Goal: Transaction & Acquisition: Book appointment/travel/reservation

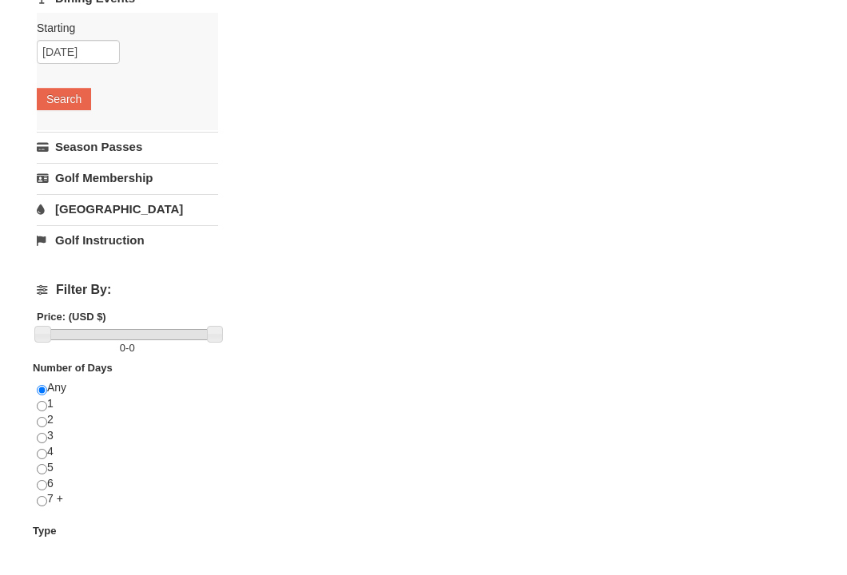
scroll to position [342, 0]
click at [42, 496] on input "radio" at bounding box center [42, 501] width 10 height 10
radio input "true"
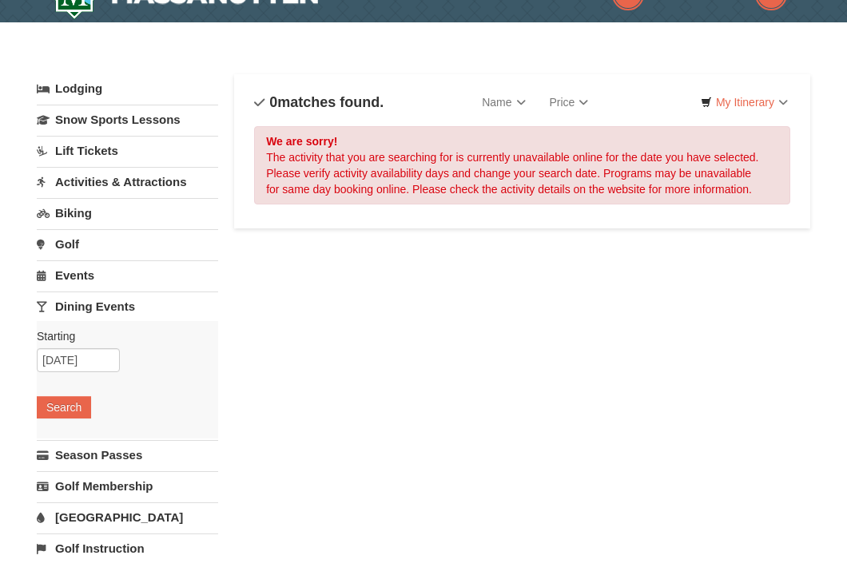
scroll to position [23, 0]
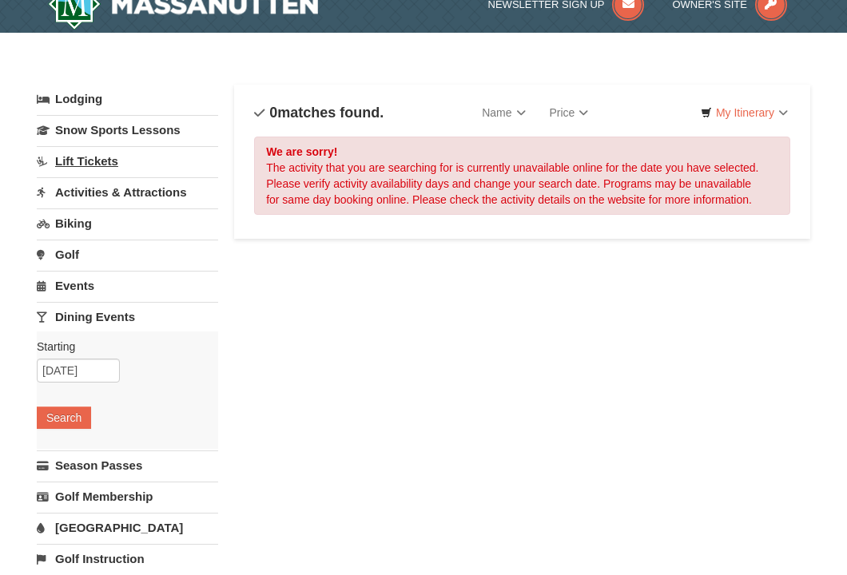
click at [89, 165] on link "Lift Tickets" at bounding box center [127, 161] width 181 height 30
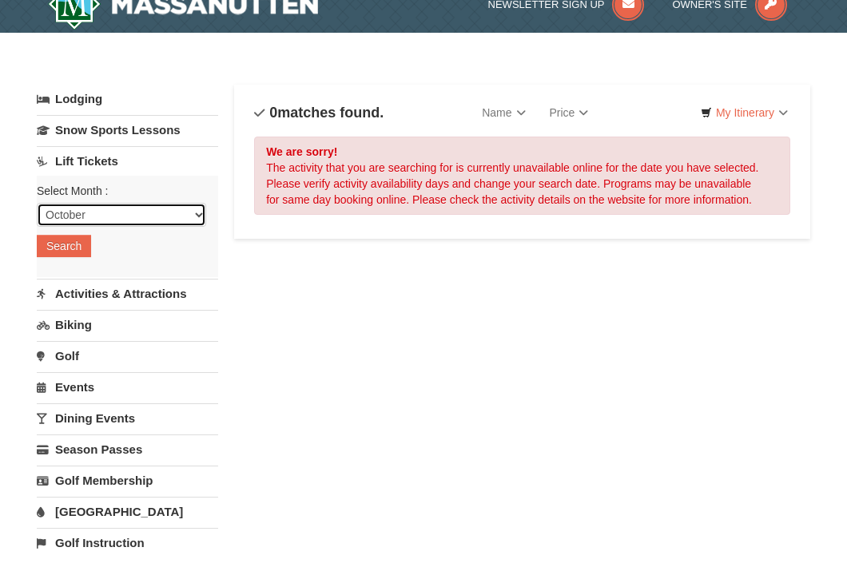
select select "11"
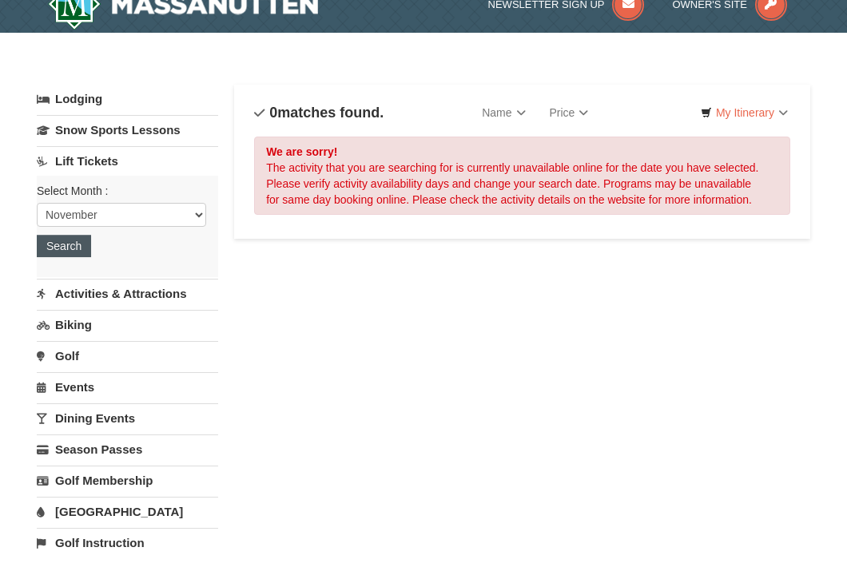
click at [79, 250] on button "Search" at bounding box center [64, 246] width 54 height 22
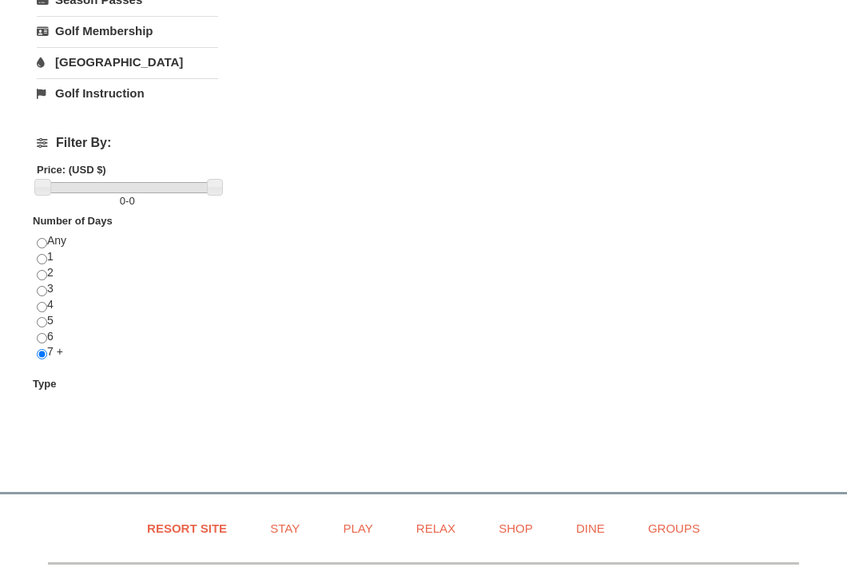
scroll to position [472, 0]
click at [47, 379] on strong "Type" at bounding box center [44, 385] width 23 height 12
click at [56, 423] on div "Lodging Arrival Please format dates MM/DD/YYYY Please format dates MM/DD/YYYY 1…" at bounding box center [127, 38] width 181 height 805
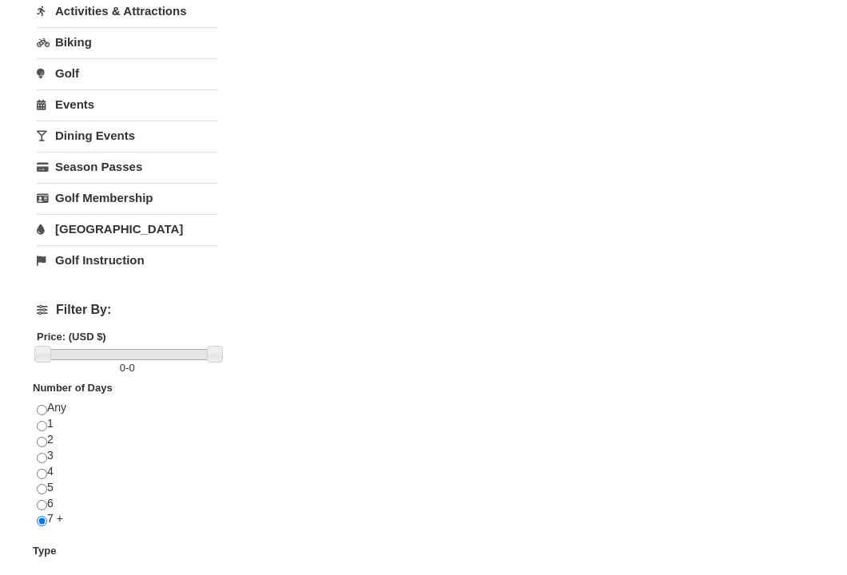
scroll to position [288, 0]
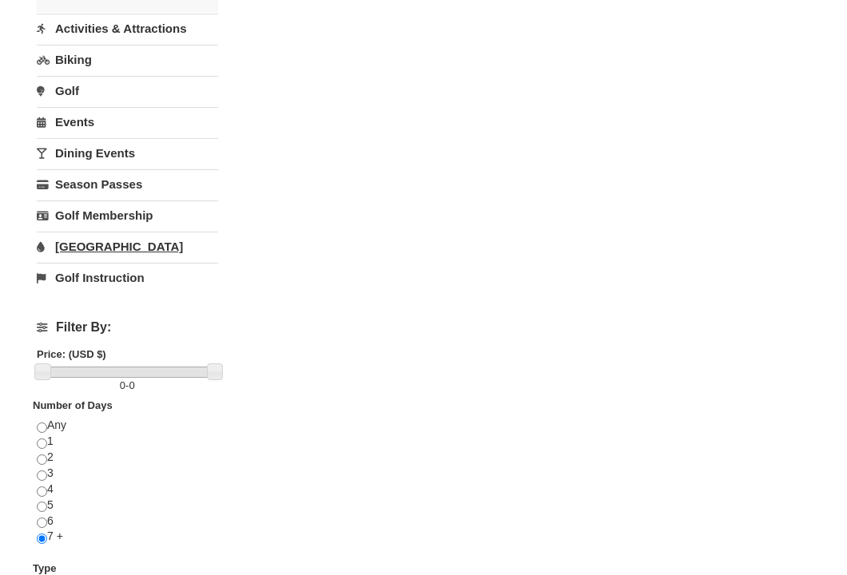
click at [105, 247] on link "[GEOGRAPHIC_DATA]" at bounding box center [127, 247] width 181 height 30
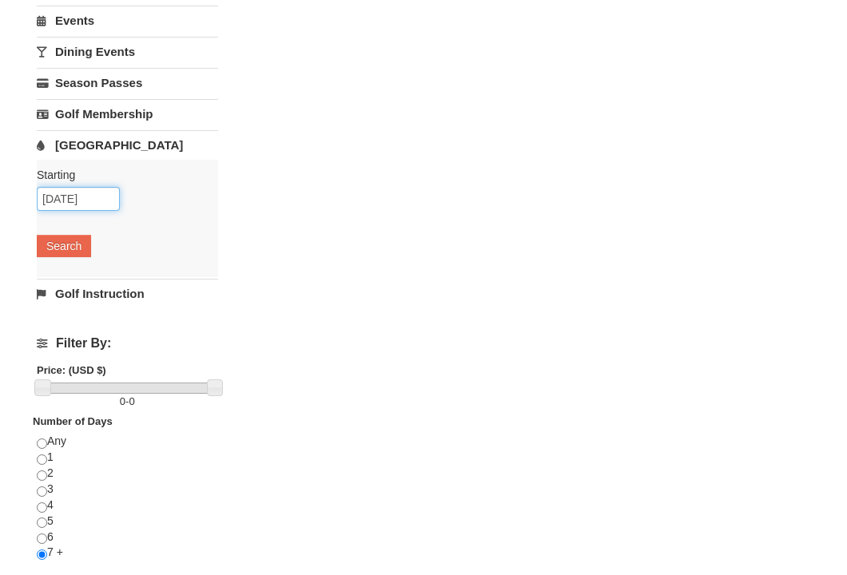
click at [46, 207] on input "10/05/2025" at bounding box center [78, 199] width 83 height 24
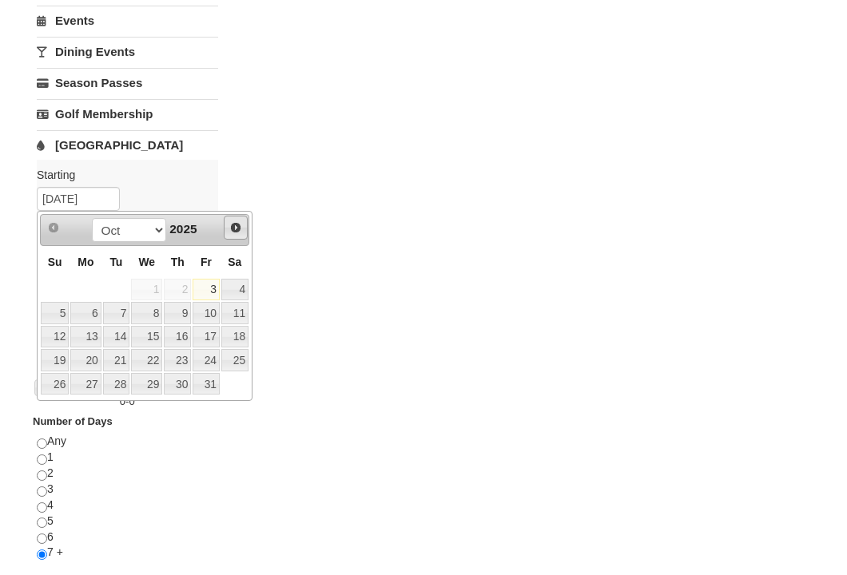
click at [239, 228] on span "Next" at bounding box center [235, 227] width 13 height 13
click at [63, 362] on link "16" at bounding box center [55, 360] width 28 height 22
type input "11/16/2025"
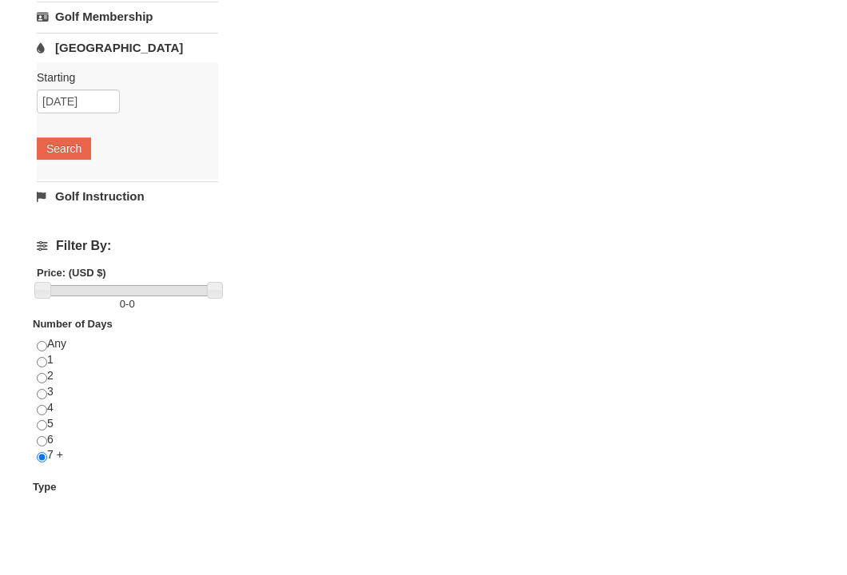
scroll to position [379, 0]
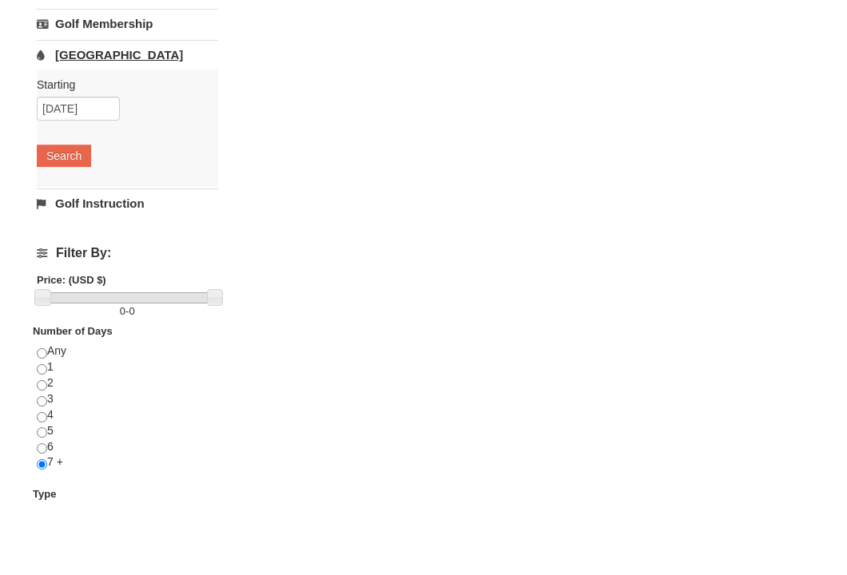
click at [106, 56] on link "[GEOGRAPHIC_DATA]" at bounding box center [127, 55] width 181 height 30
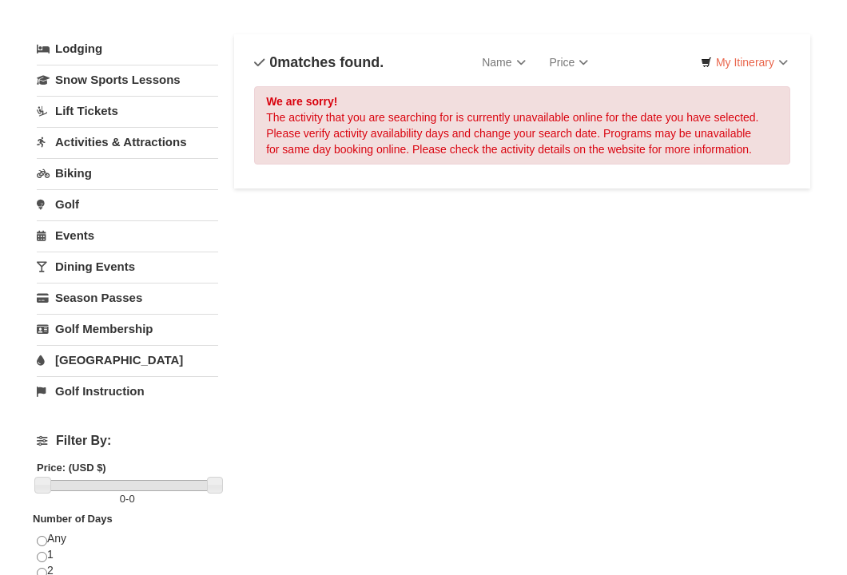
scroll to position [70, 0]
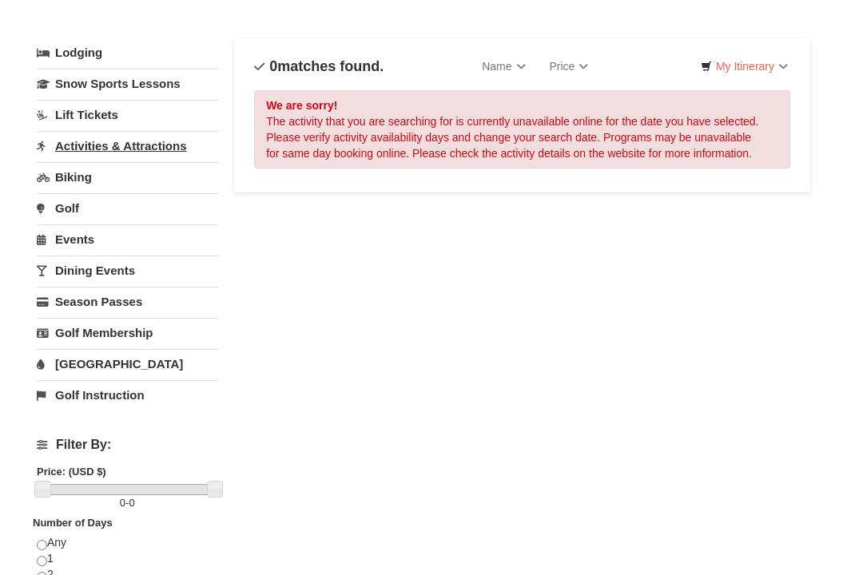
click at [167, 142] on link "Activities & Attractions" at bounding box center [127, 146] width 181 height 30
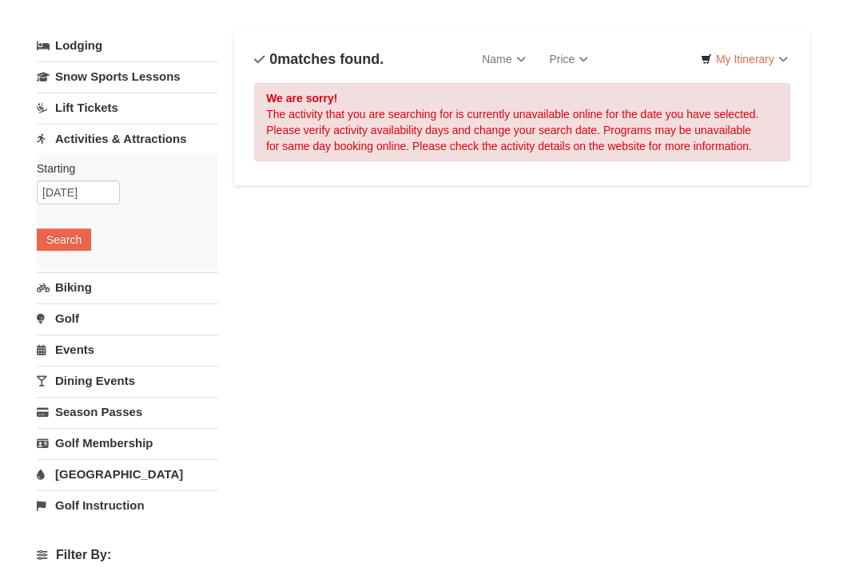
scroll to position [75, 0]
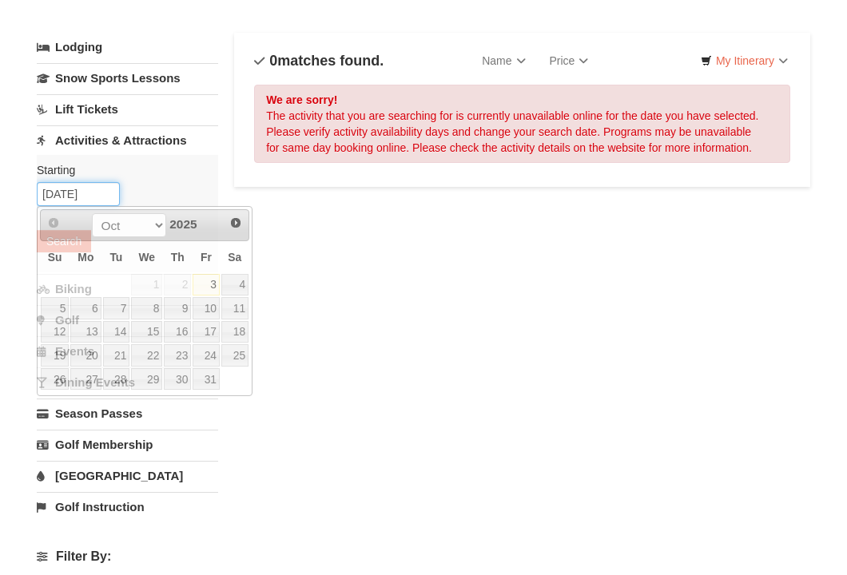
click at [55, 197] on input "10/05/2025" at bounding box center [78, 194] width 83 height 24
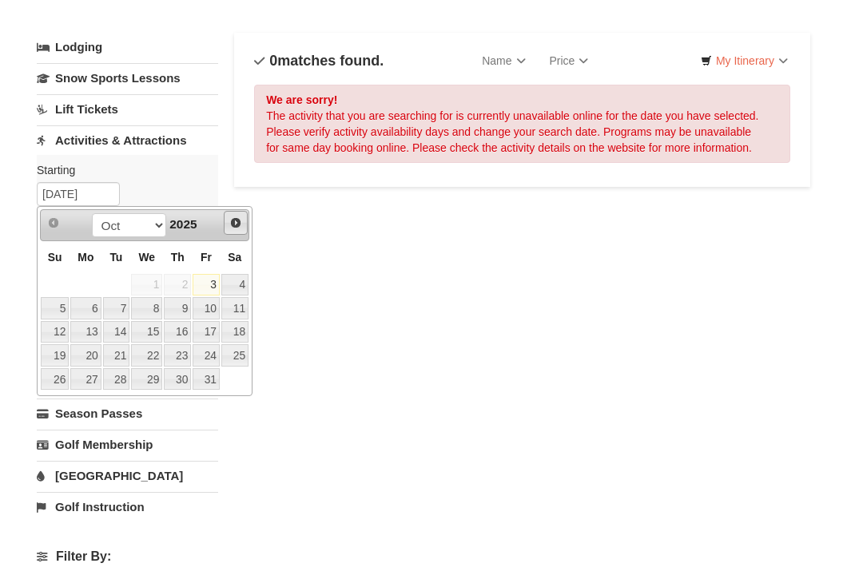
click at [236, 221] on span "Next" at bounding box center [235, 222] width 13 height 13
click at [56, 353] on link "16" at bounding box center [55, 355] width 28 height 22
type input "11/16/2025"
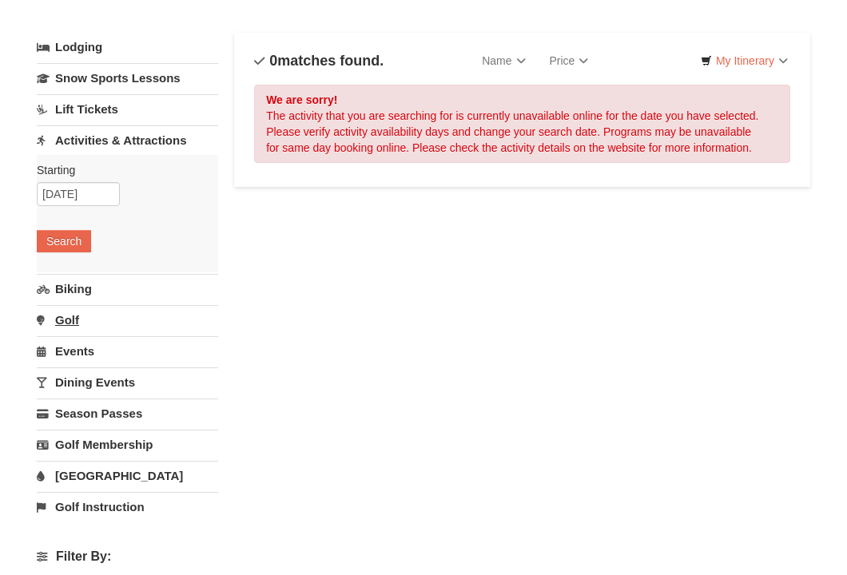
click at [79, 324] on link "Golf" at bounding box center [127, 320] width 181 height 30
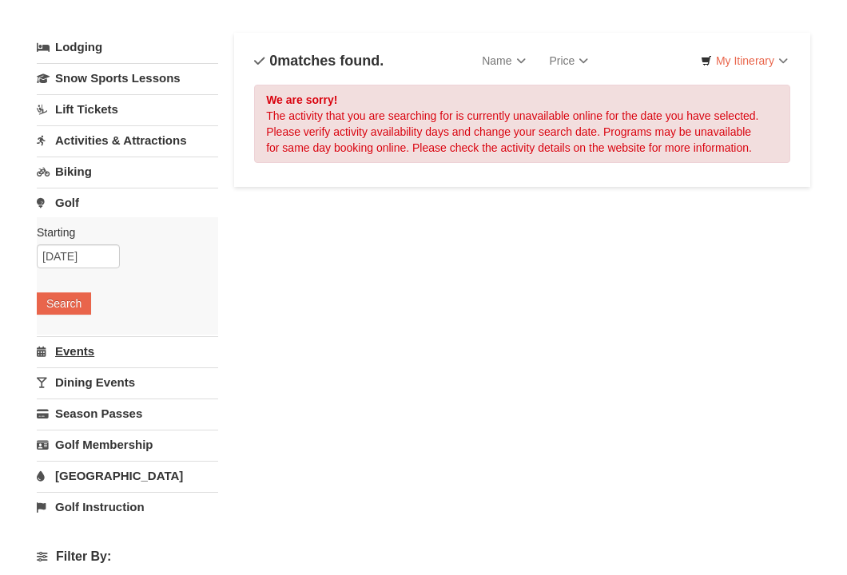
click at [77, 349] on link "Events" at bounding box center [127, 351] width 181 height 30
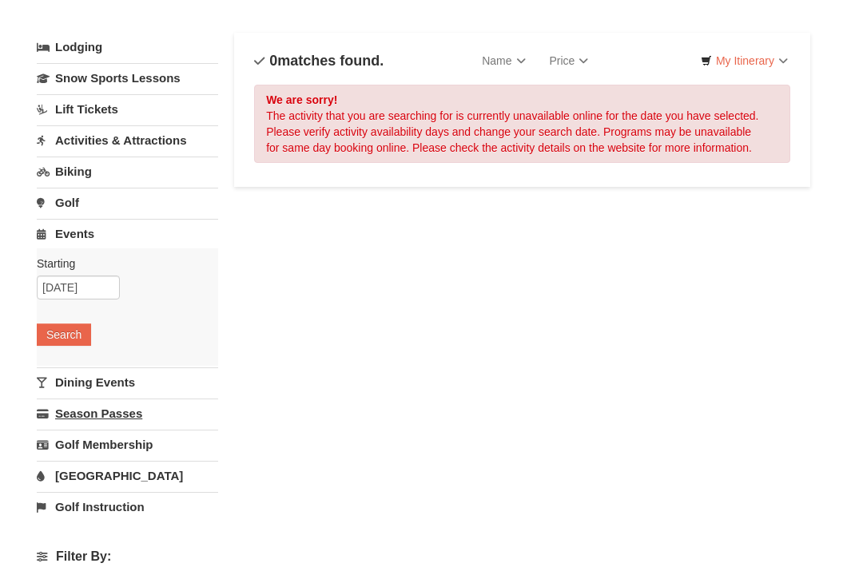
click at [73, 416] on link "Season Passes" at bounding box center [127, 414] width 181 height 30
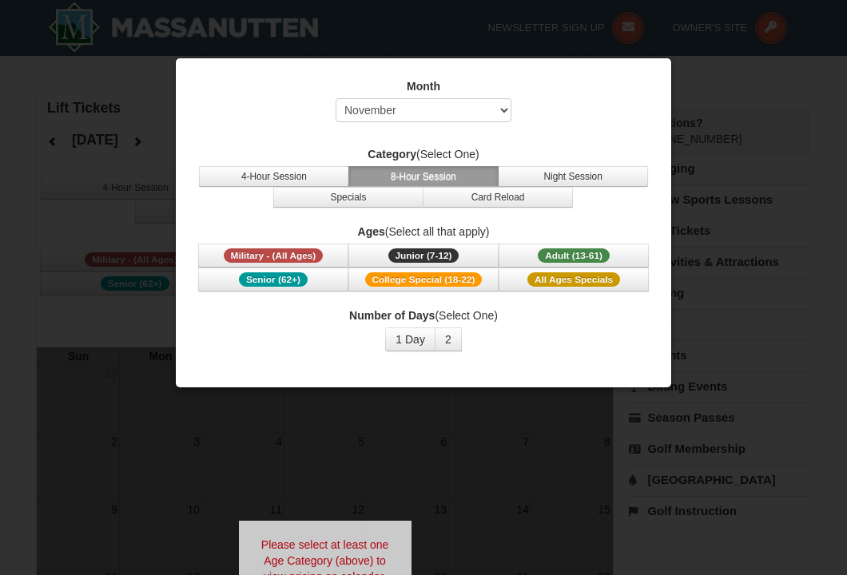
select select "11"
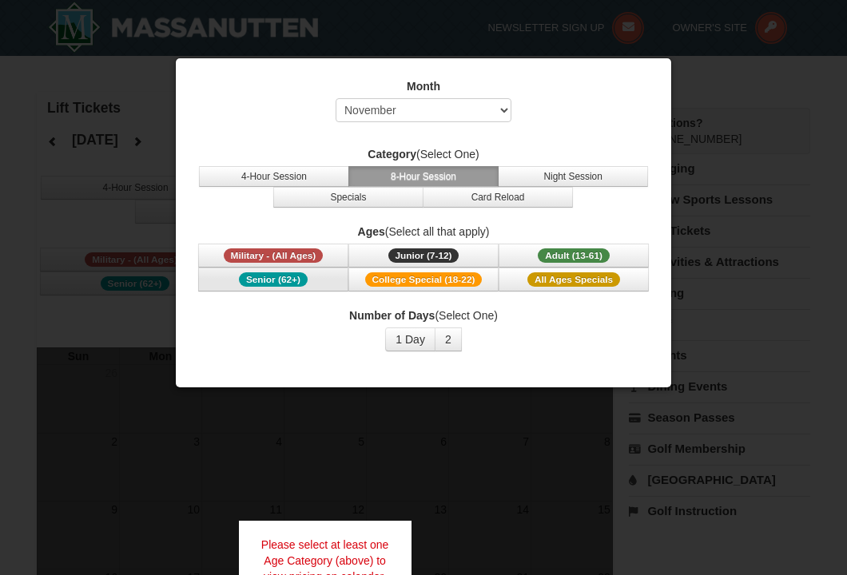
click at [277, 279] on span "Senior (62+)" at bounding box center [273, 279] width 69 height 14
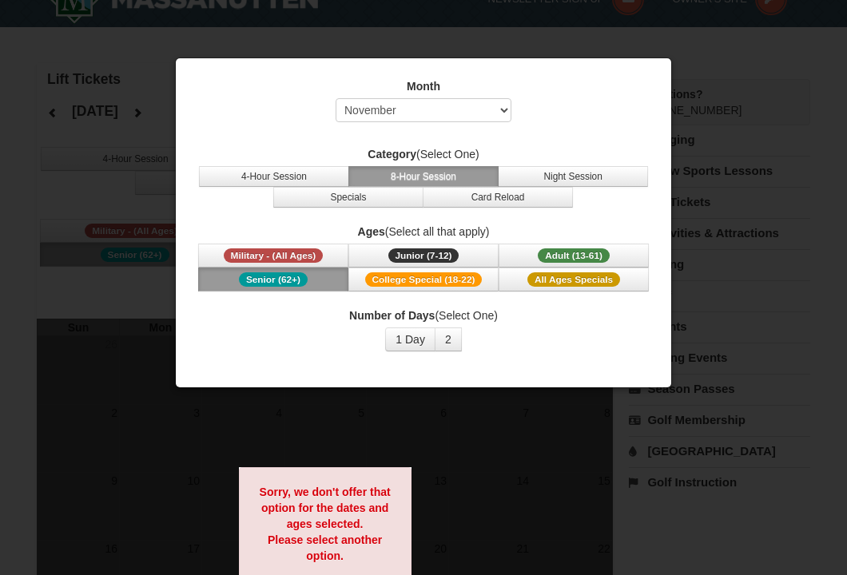
scroll to position [29, 0]
click at [558, 278] on span "All Ages Specials" at bounding box center [573, 279] width 93 height 14
click at [252, 175] on button "4-Hour Session" at bounding box center [274, 176] width 150 height 21
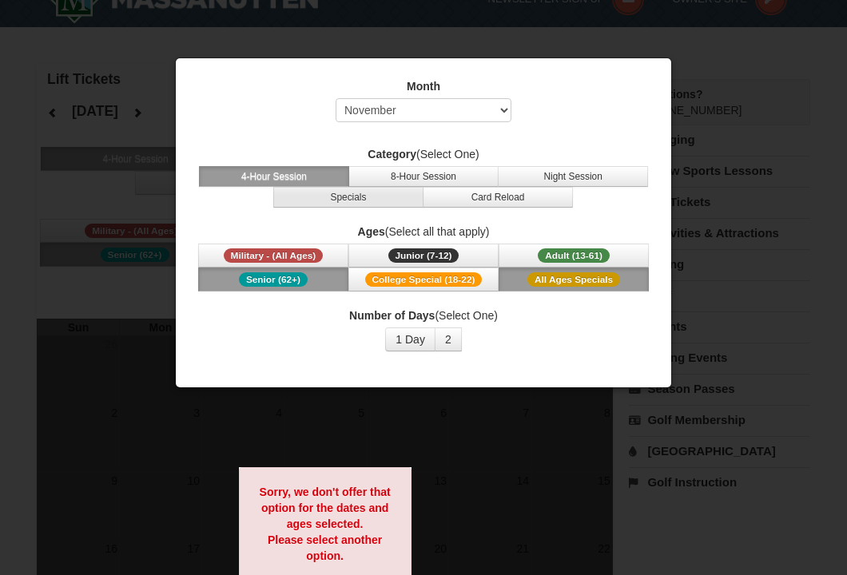
click at [342, 201] on button "Specials" at bounding box center [348, 197] width 150 height 21
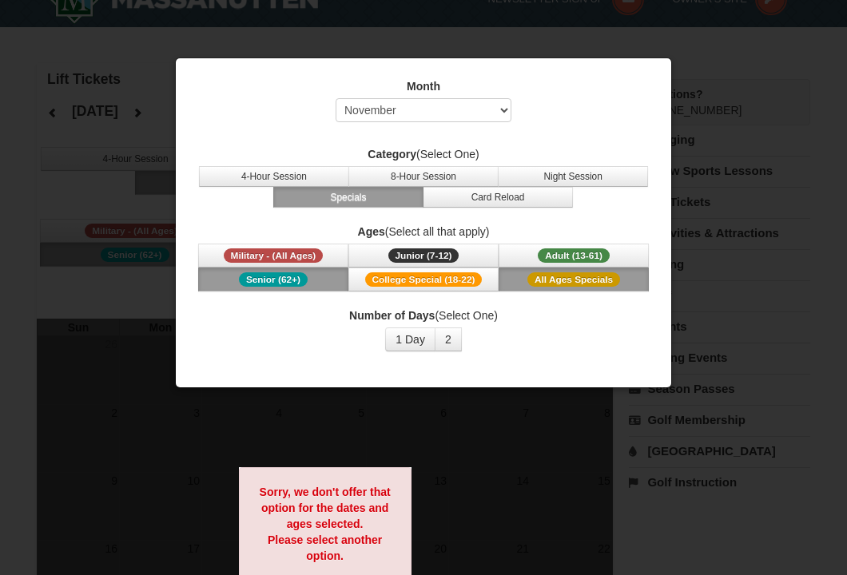
click at [316, 279] on button "Senior (62+)" at bounding box center [273, 280] width 150 height 24
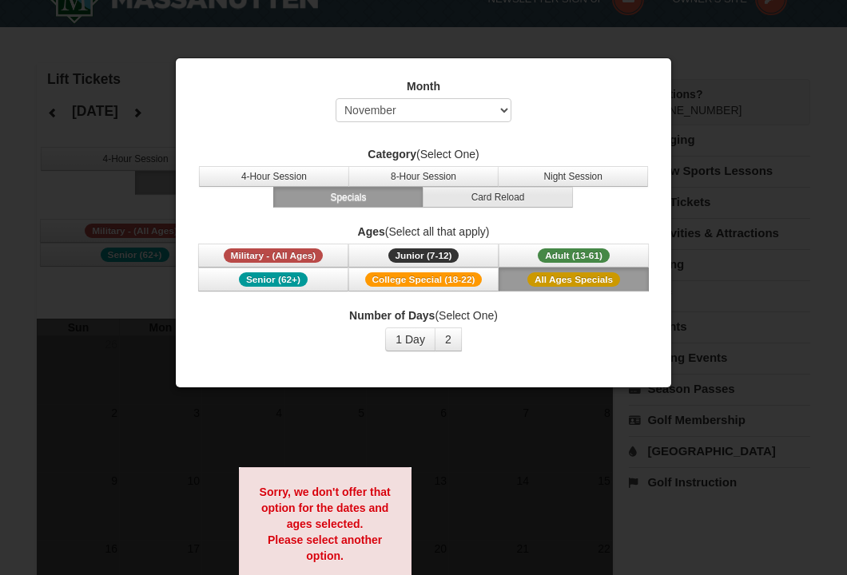
click at [504, 200] on button "Card Reload" at bounding box center [498, 197] width 150 height 21
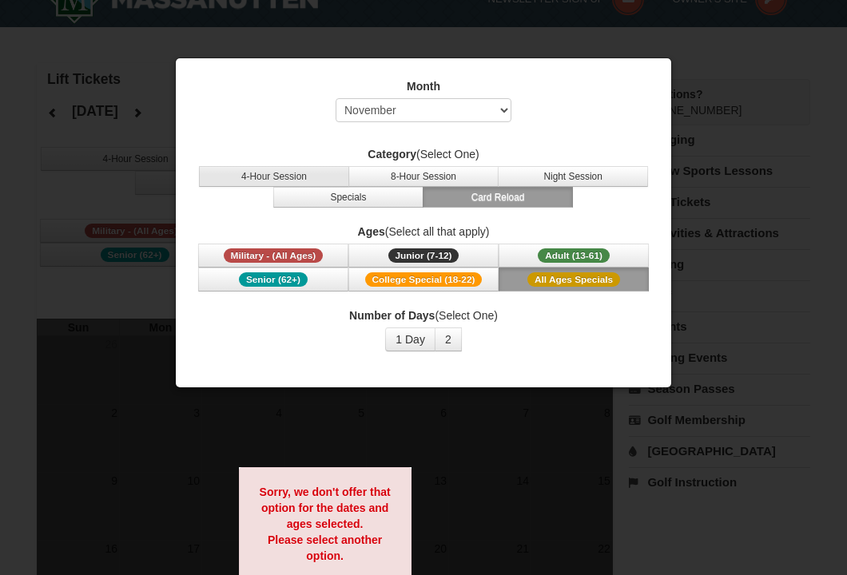
click at [260, 178] on button "4-Hour Session" at bounding box center [274, 176] width 150 height 21
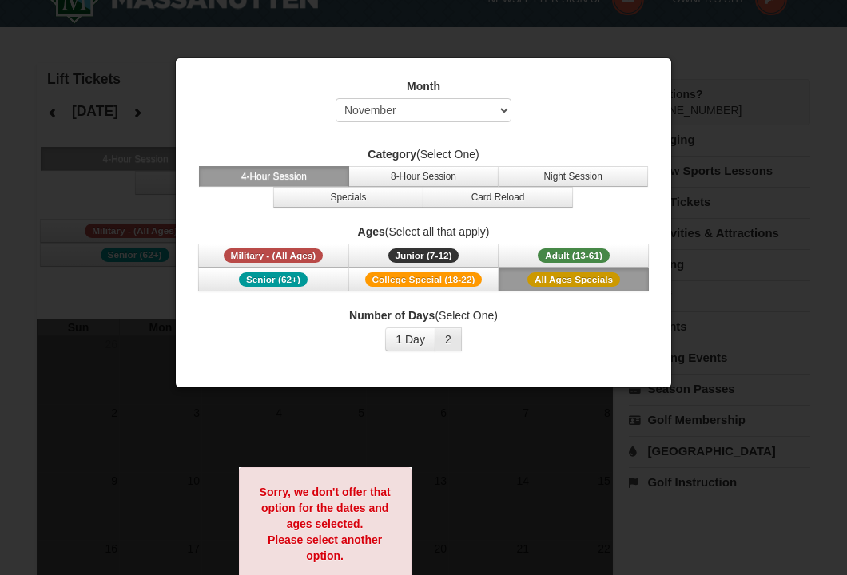
click at [448, 343] on button "2" at bounding box center [448, 340] width 27 height 24
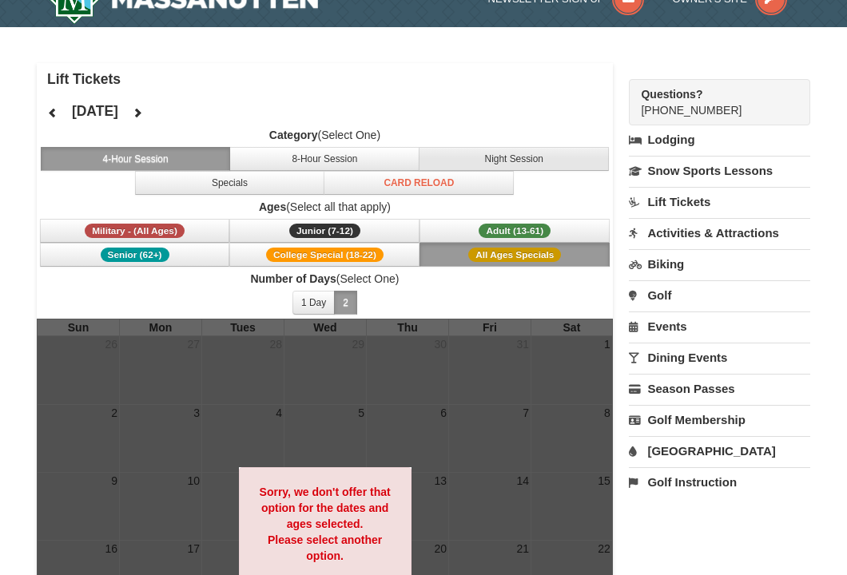
click at [532, 161] on button "Night Session" at bounding box center [514, 159] width 190 height 24
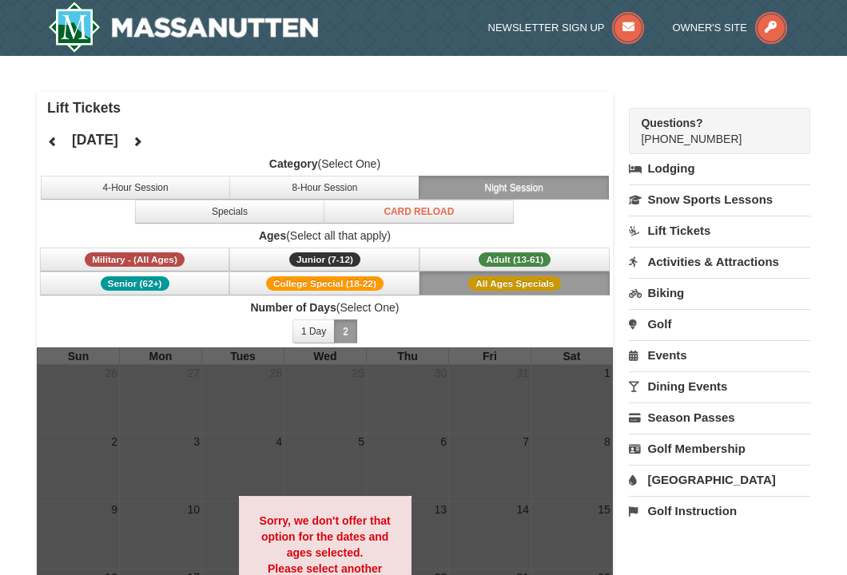
scroll to position [0, 0]
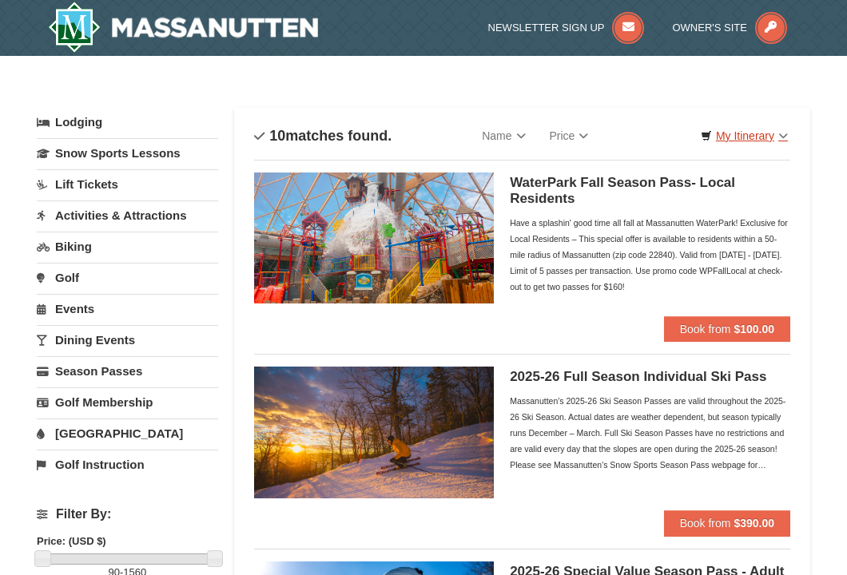
click at [786, 133] on link "My Itinerary" at bounding box center [744, 136] width 108 height 24
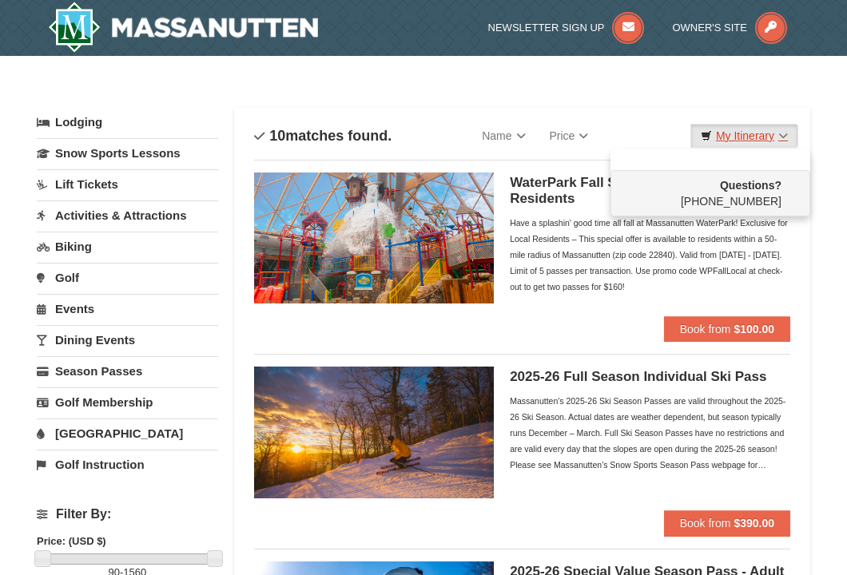
click at [786, 134] on link "My Itinerary" at bounding box center [744, 136] width 108 height 24
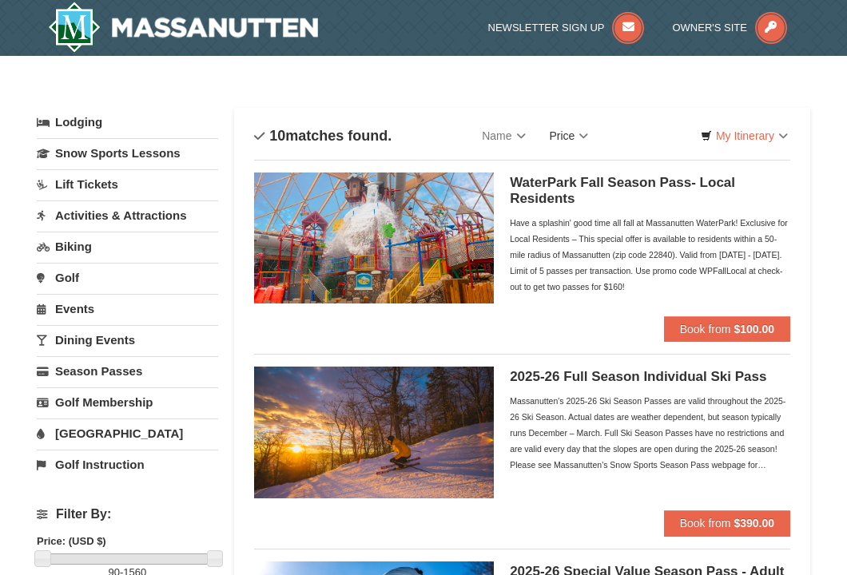
click at [591, 137] on link "Price" at bounding box center [569, 136] width 63 height 32
click at [641, 122] on div "Sort By Name Name (A to Z) Name (Z to A) Price Price (Low to High) Price (High …" at bounding box center [522, 136] width 536 height 32
click at [525, 135] on link "Name" at bounding box center [503, 136] width 67 height 32
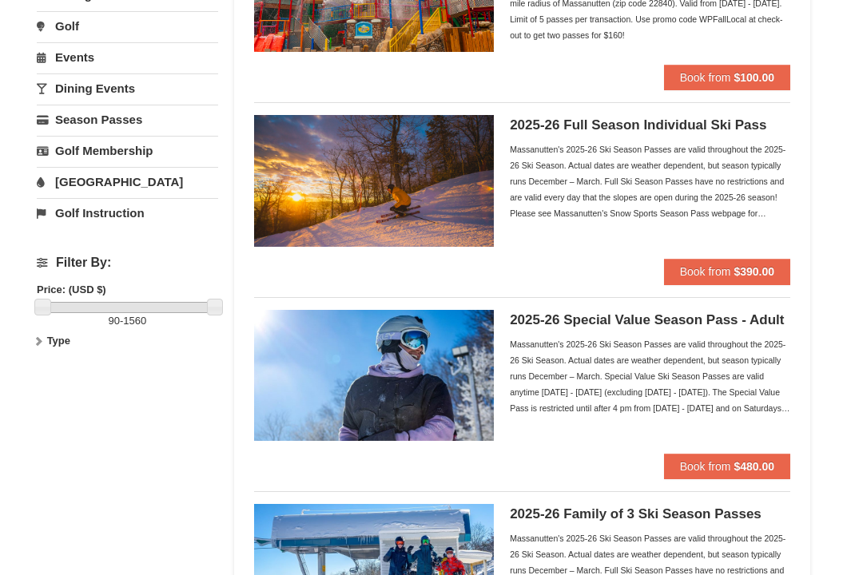
scroll to position [252, 0]
click at [79, 185] on link "[GEOGRAPHIC_DATA]" at bounding box center [127, 182] width 181 height 30
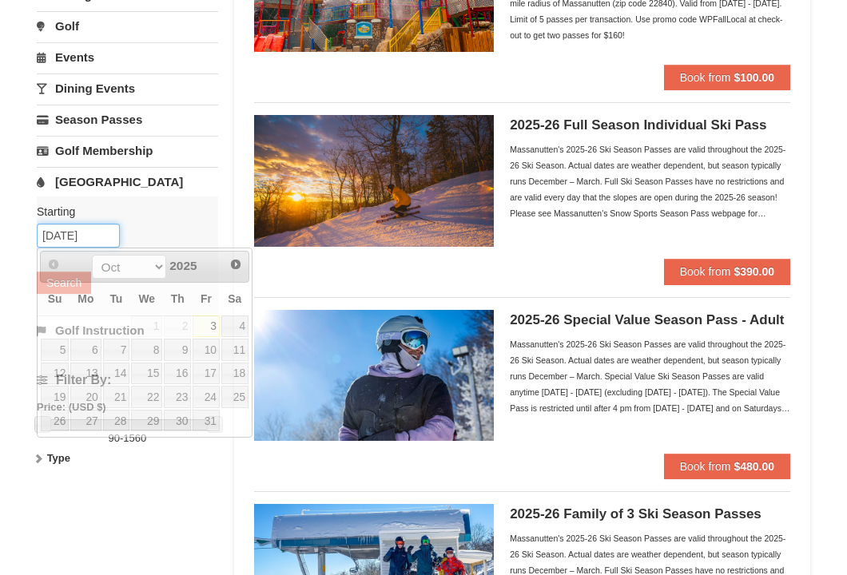
click at [69, 236] on input "10/03/2025" at bounding box center [78, 236] width 83 height 24
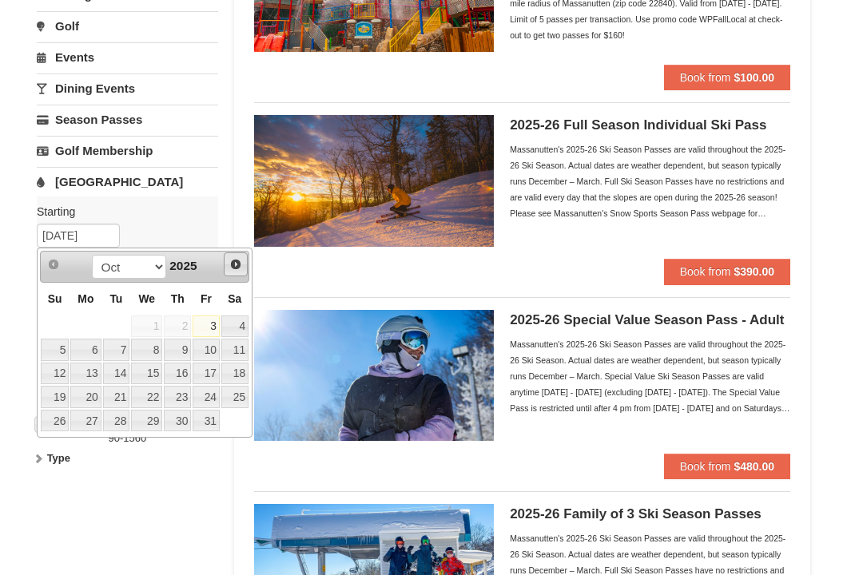
click at [237, 266] on span "Next" at bounding box center [235, 264] width 13 height 13
click at [62, 399] on link "16" at bounding box center [55, 397] width 28 height 22
type input "[DATE]"
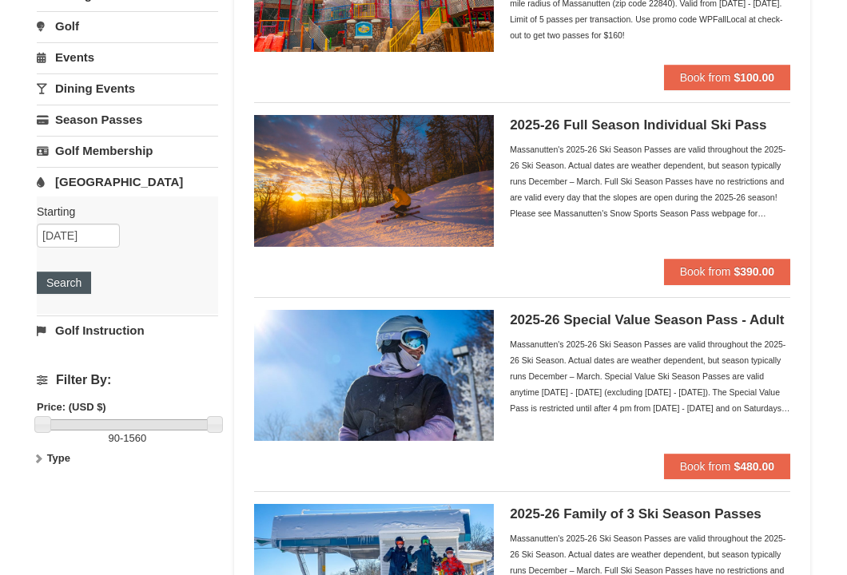
click at [66, 286] on button "Search" at bounding box center [64, 283] width 54 height 22
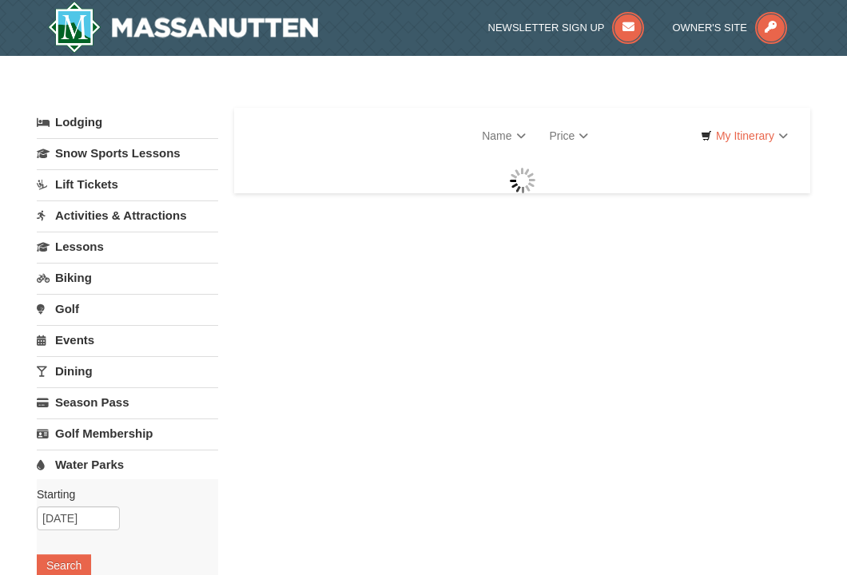
select select "10"
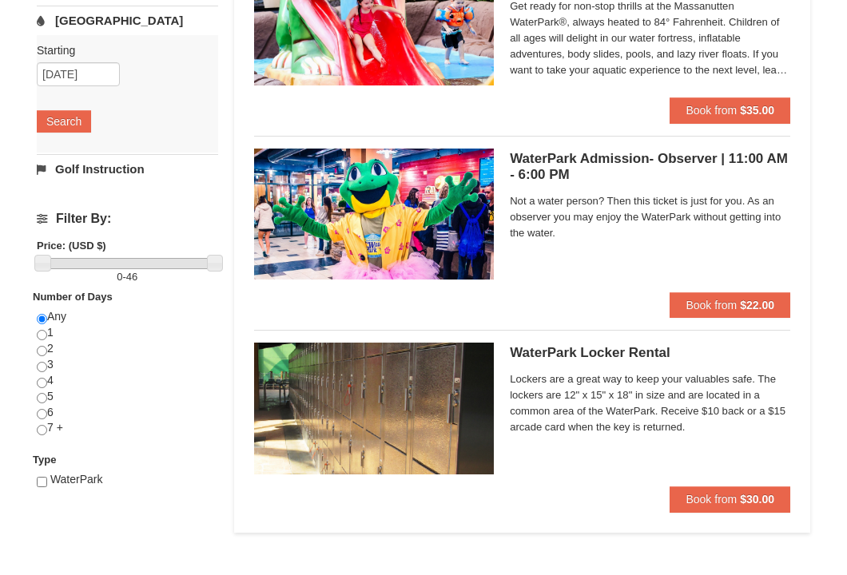
scroll to position [404, 0]
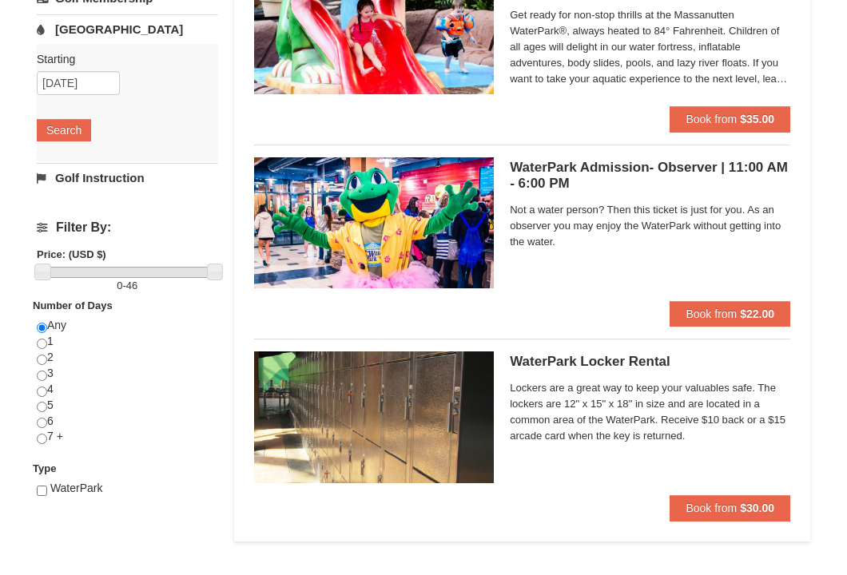
click at [44, 435] on input "radio" at bounding box center [42, 439] width 10 height 10
radio input "true"
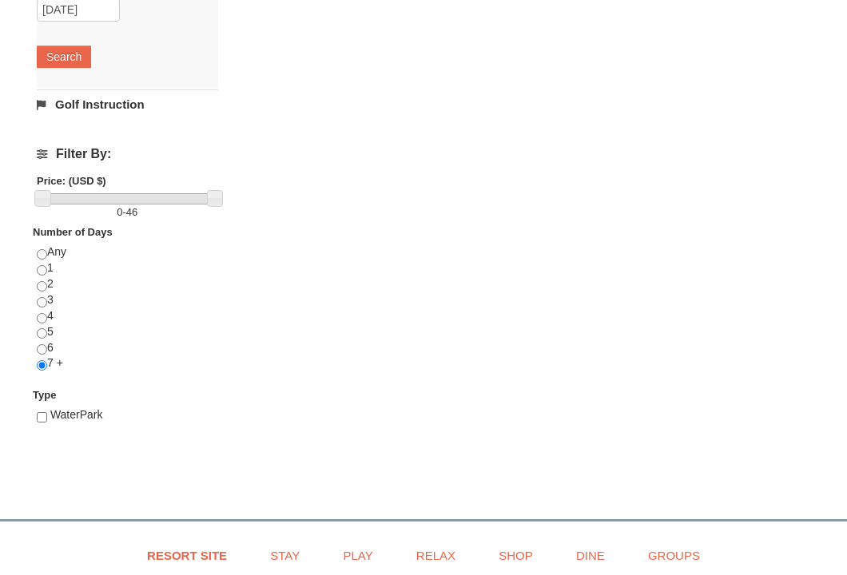
scroll to position [487, 0]
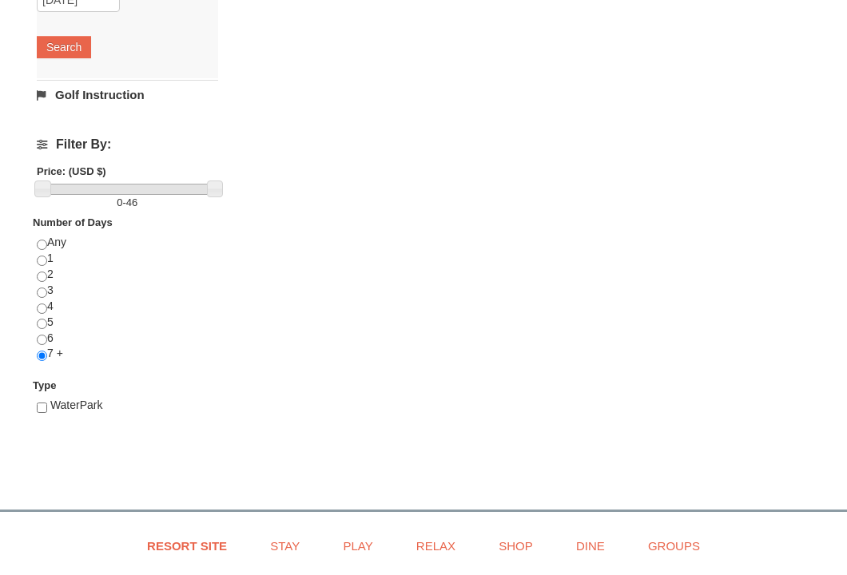
click at [43, 244] on input "radio" at bounding box center [42, 245] width 10 height 10
radio input "true"
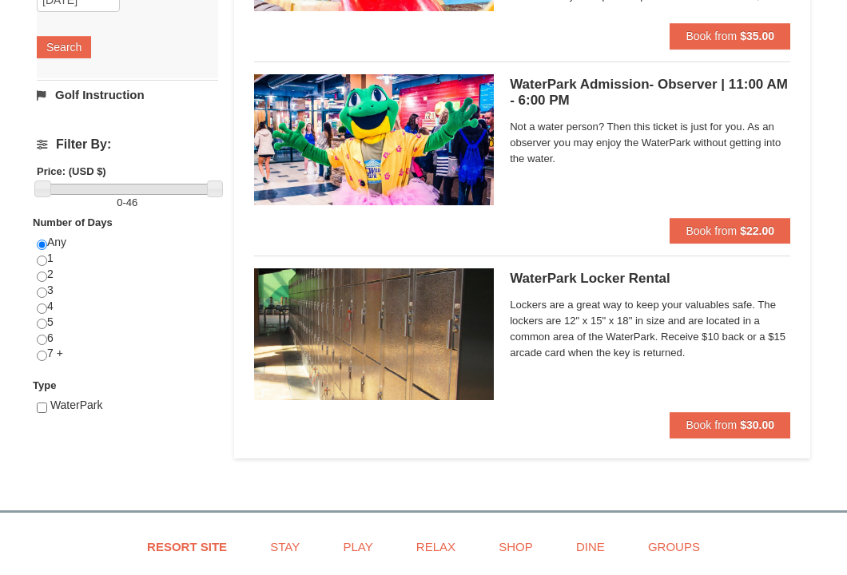
click at [42, 260] on input "radio" at bounding box center [42, 261] width 10 height 10
radio input "true"
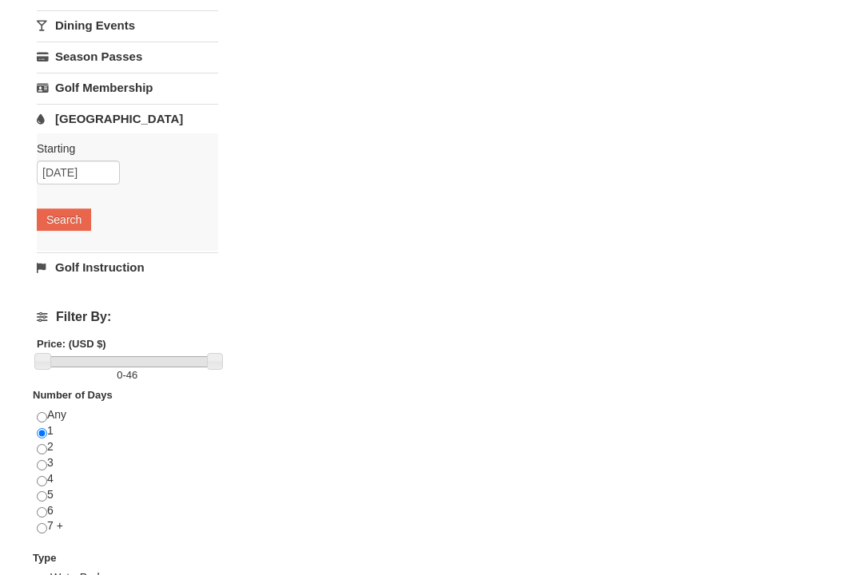
scroll to position [329, 0]
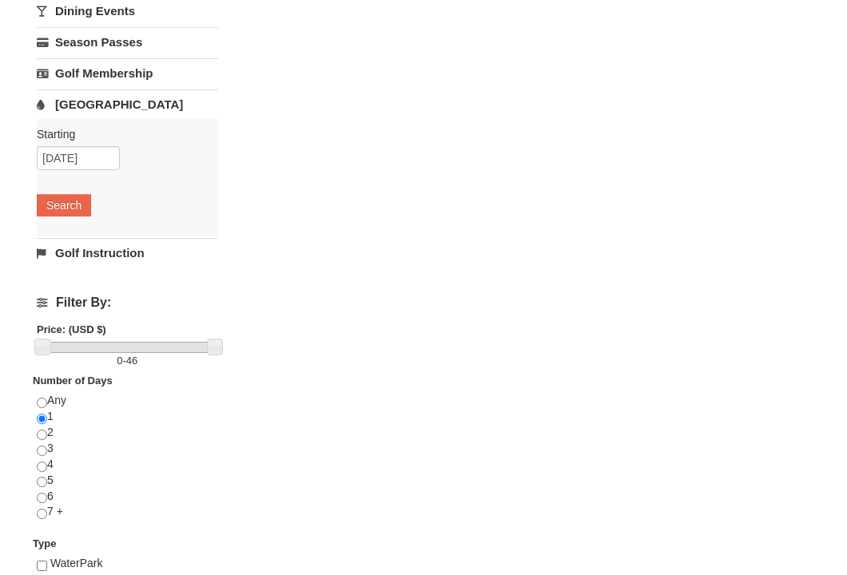
click at [43, 403] on input "radio" at bounding box center [42, 403] width 10 height 10
radio input "true"
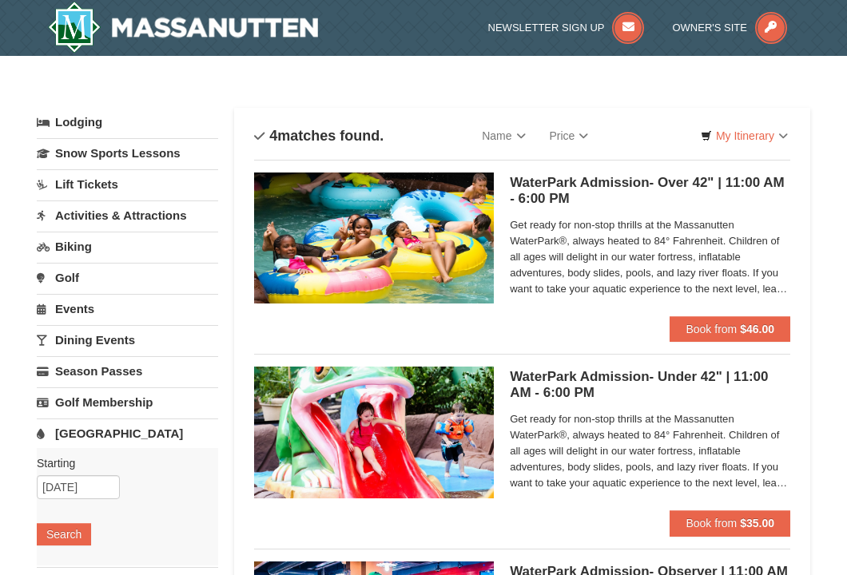
scroll to position [0, 0]
click at [70, 272] on link "Golf" at bounding box center [127, 278] width 181 height 30
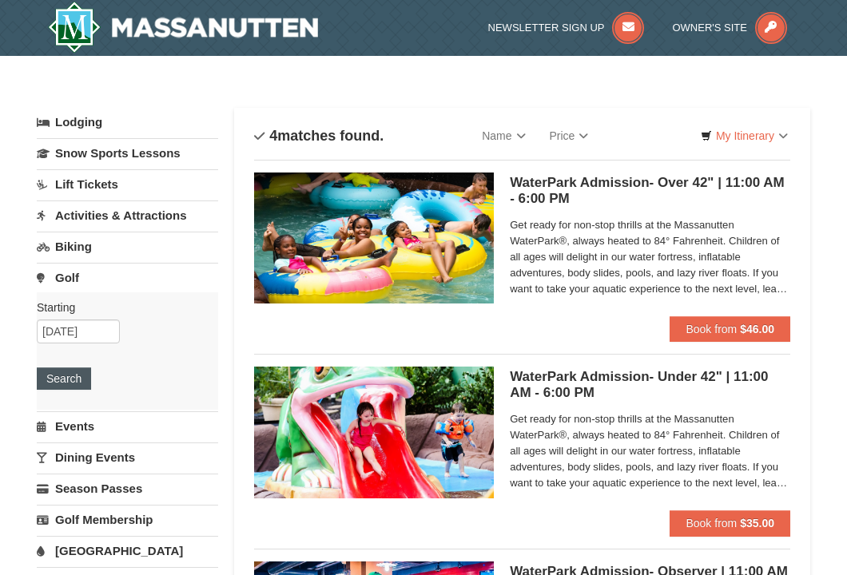
click at [66, 375] on button "Search" at bounding box center [64, 378] width 54 height 22
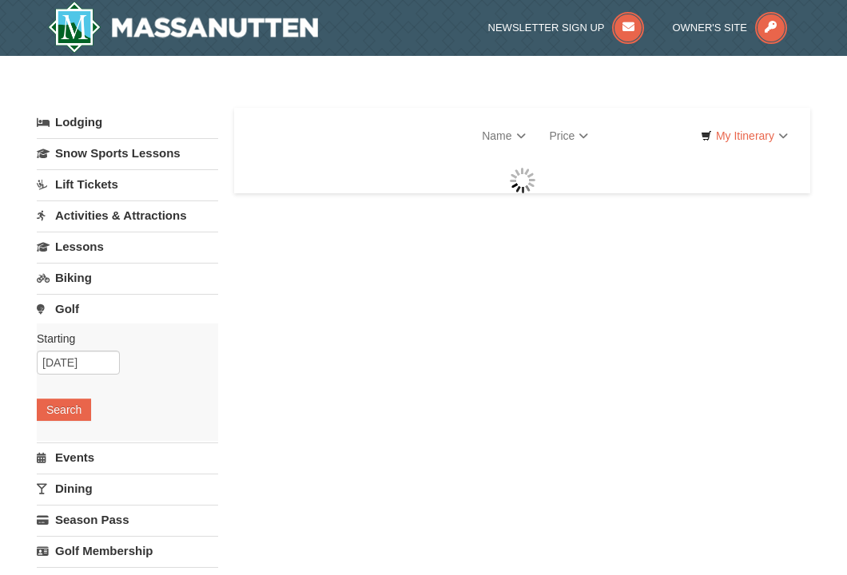
select select "10"
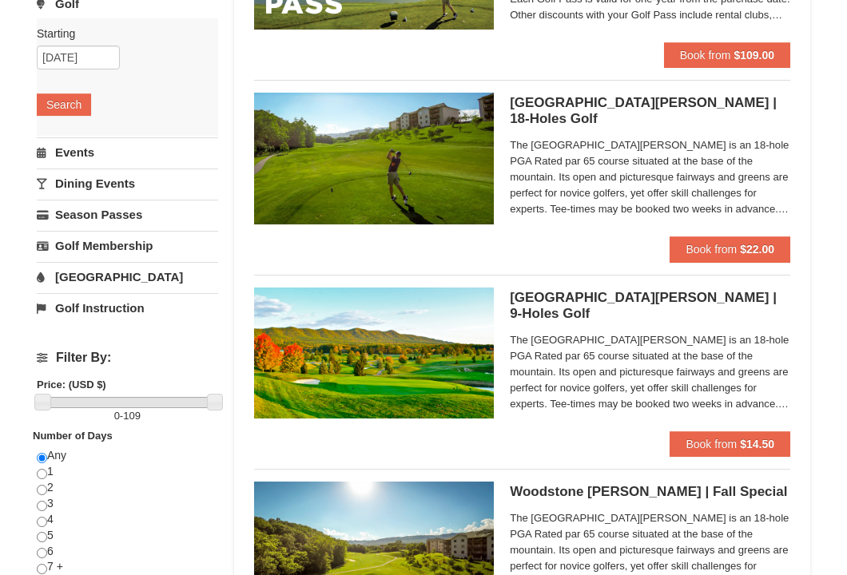
scroll to position [271, 0]
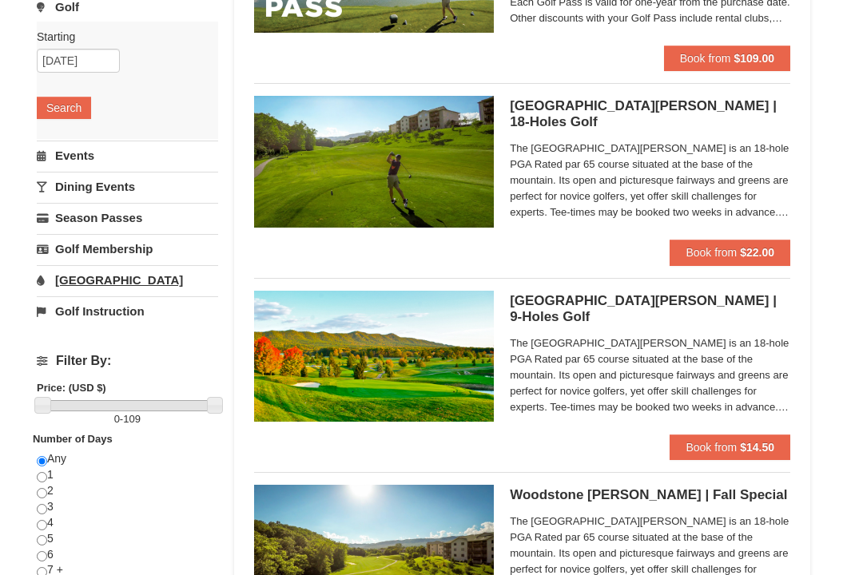
click at [76, 282] on link "[GEOGRAPHIC_DATA]" at bounding box center [127, 280] width 181 height 30
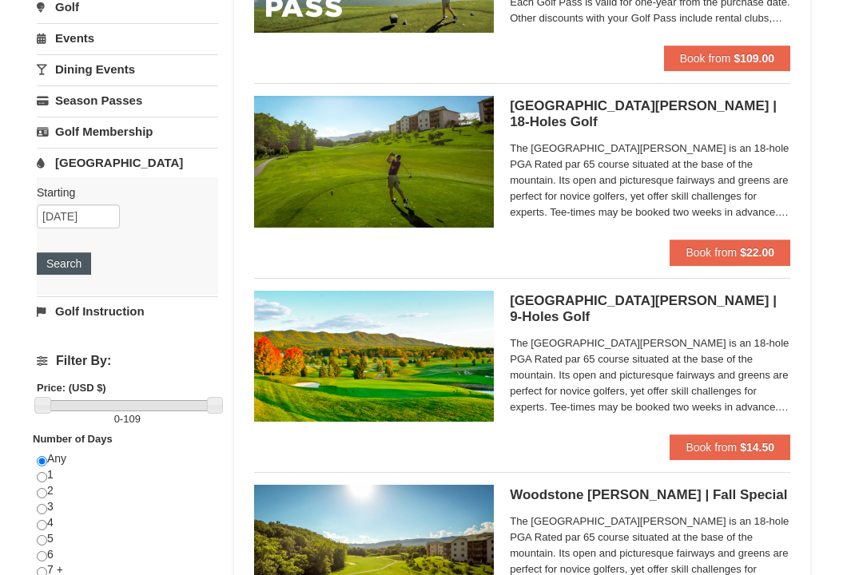
click at [73, 260] on button "Search" at bounding box center [64, 263] width 54 height 22
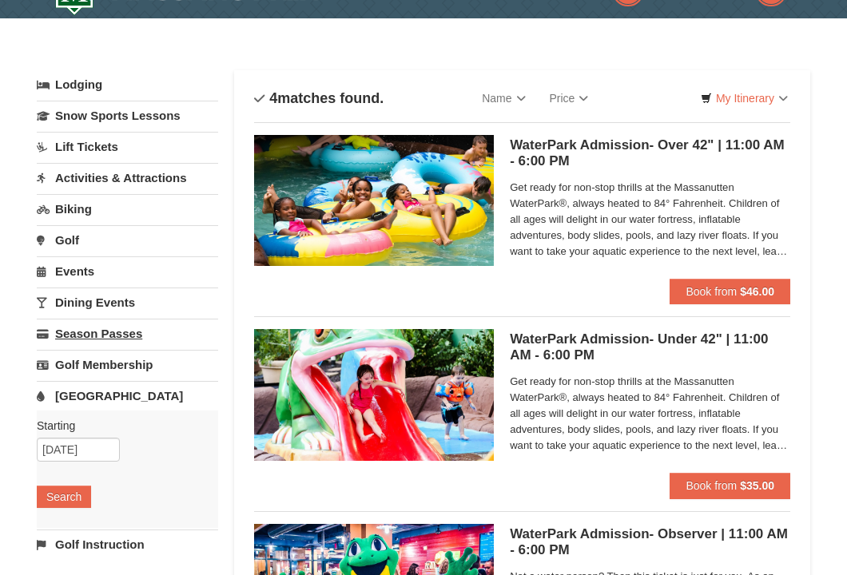
scroll to position [37, 0]
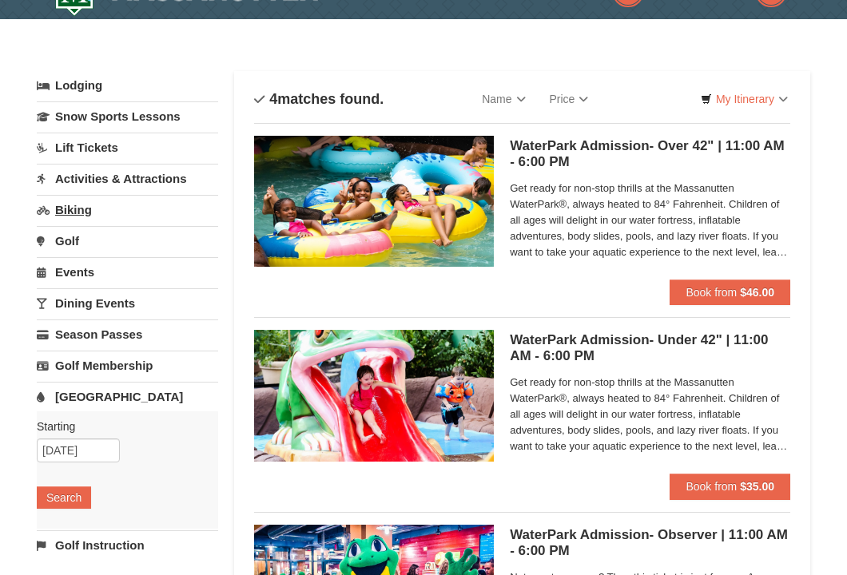
click at [79, 211] on link "Biking" at bounding box center [127, 210] width 181 height 30
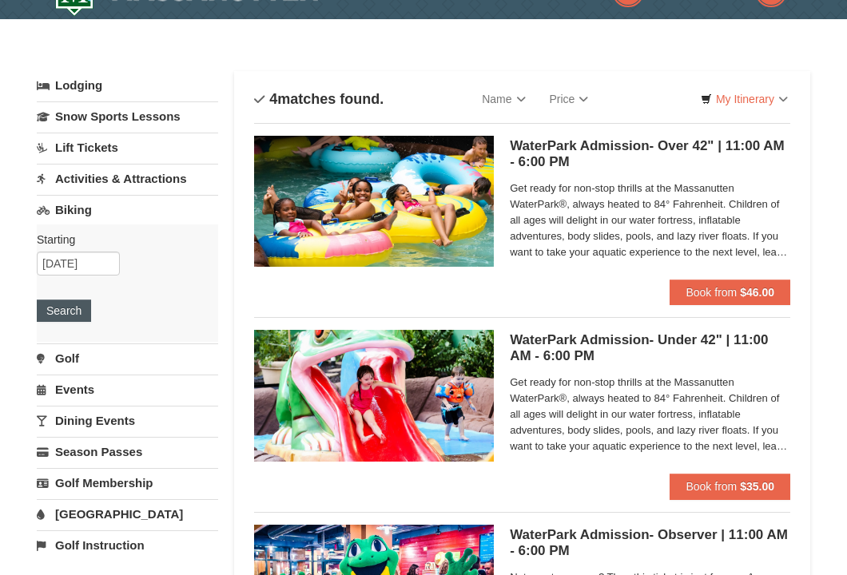
click at [67, 313] on button "Search" at bounding box center [64, 311] width 54 height 22
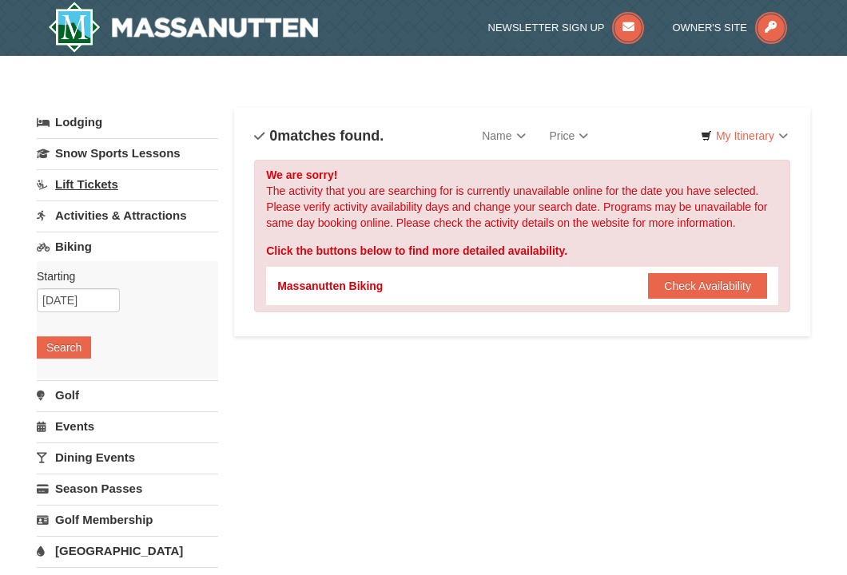
click at [113, 181] on link "Lift Tickets" at bounding box center [127, 184] width 181 height 30
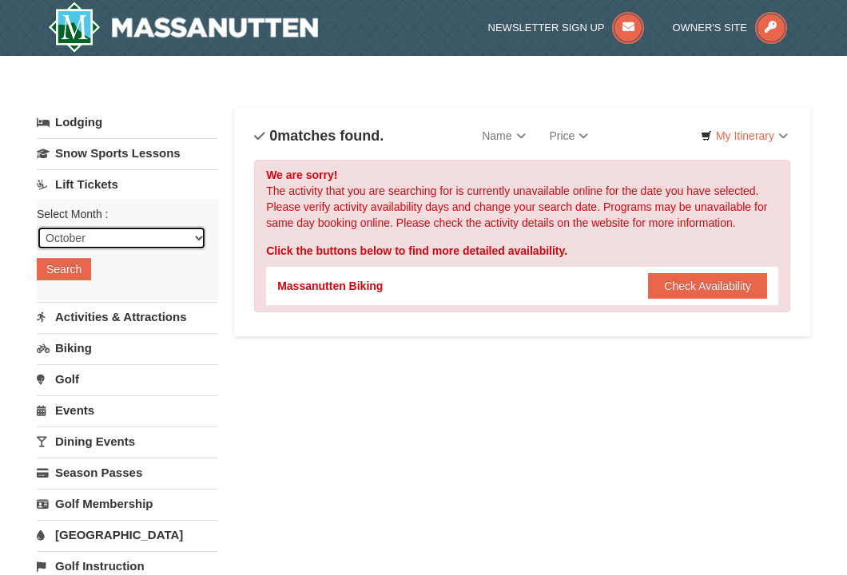
select select "11"
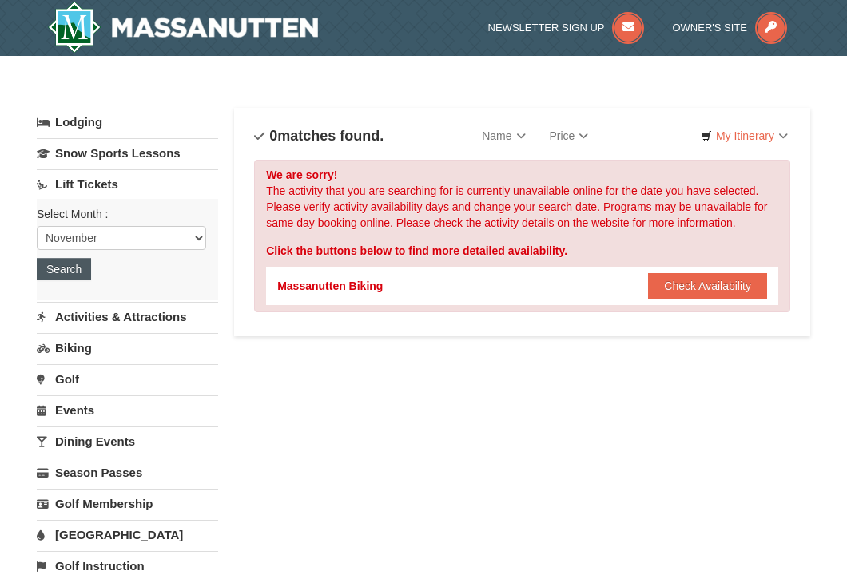
click at [62, 272] on button "Search" at bounding box center [64, 269] width 54 height 22
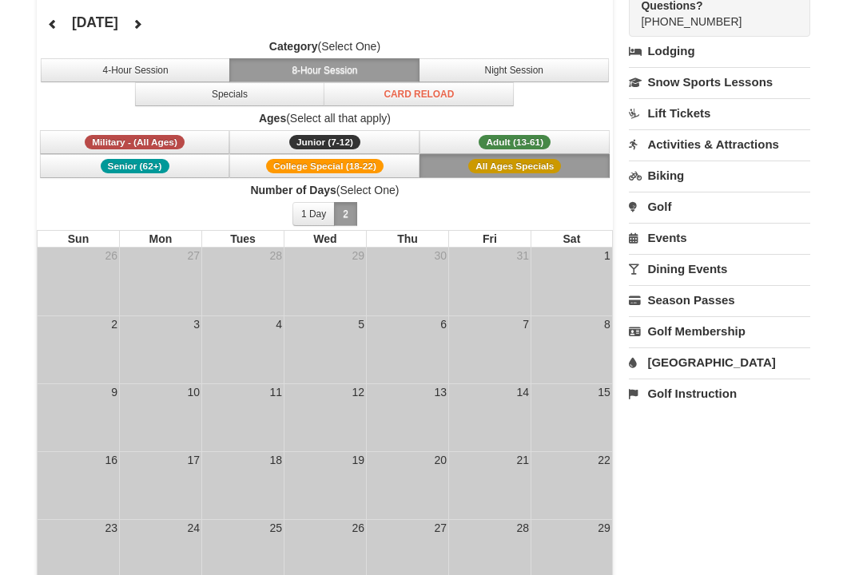
scroll to position [121, 0]
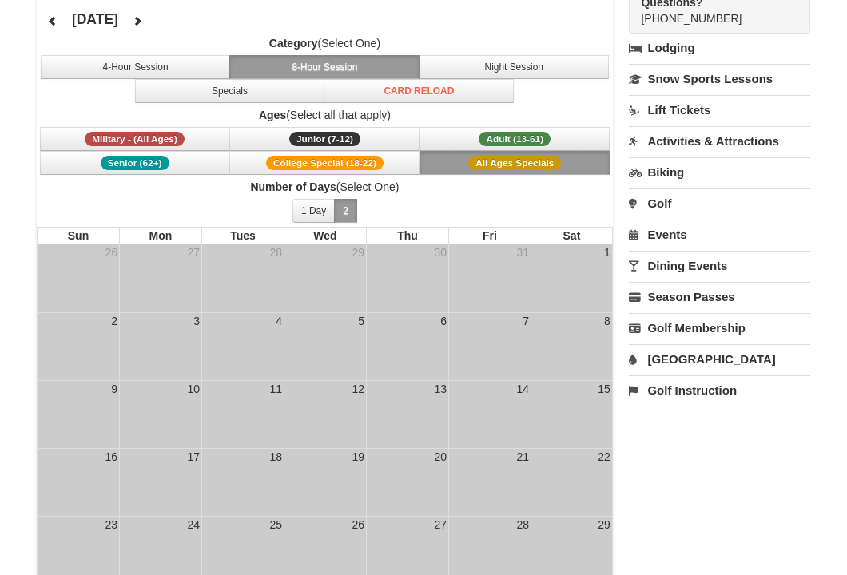
click at [111, 455] on div "16" at bounding box center [111, 457] width 16 height 16
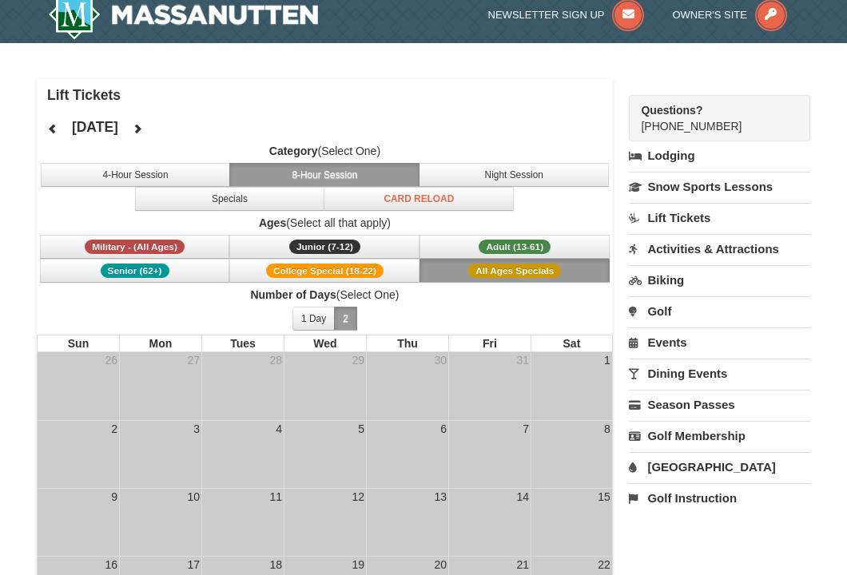
scroll to position [13, 0]
click at [144, 176] on button "4-Hour Session" at bounding box center [136, 175] width 190 height 24
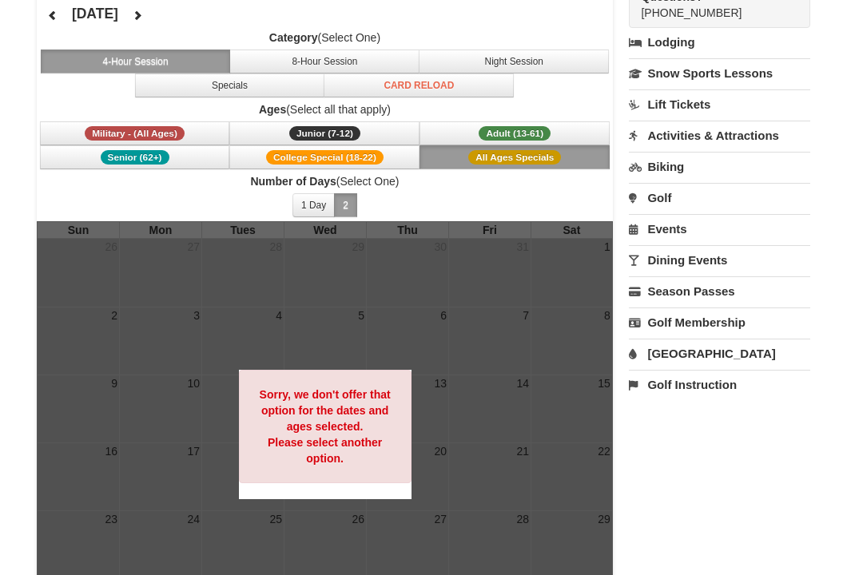
scroll to position [119, 0]
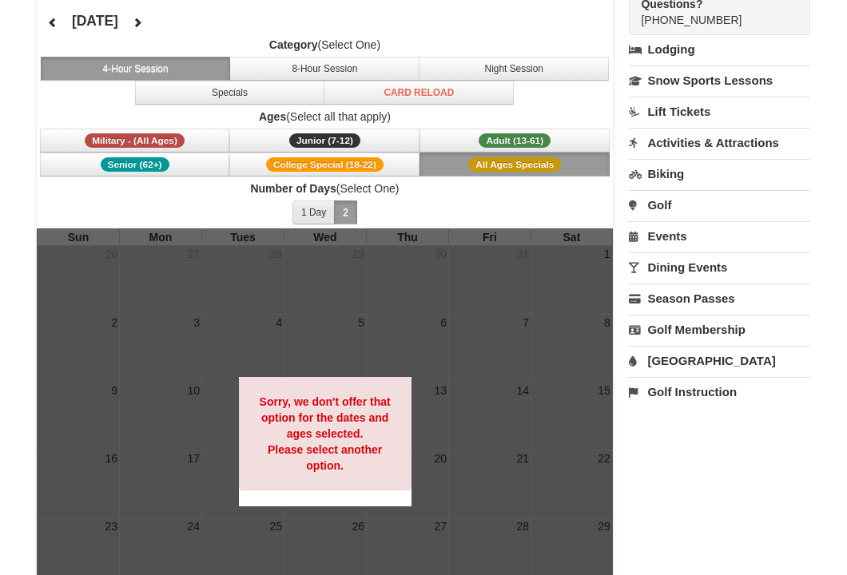
click at [311, 216] on button "1 Day" at bounding box center [313, 213] width 42 height 24
click at [681, 116] on link "Lift Tickets" at bounding box center [719, 112] width 181 height 30
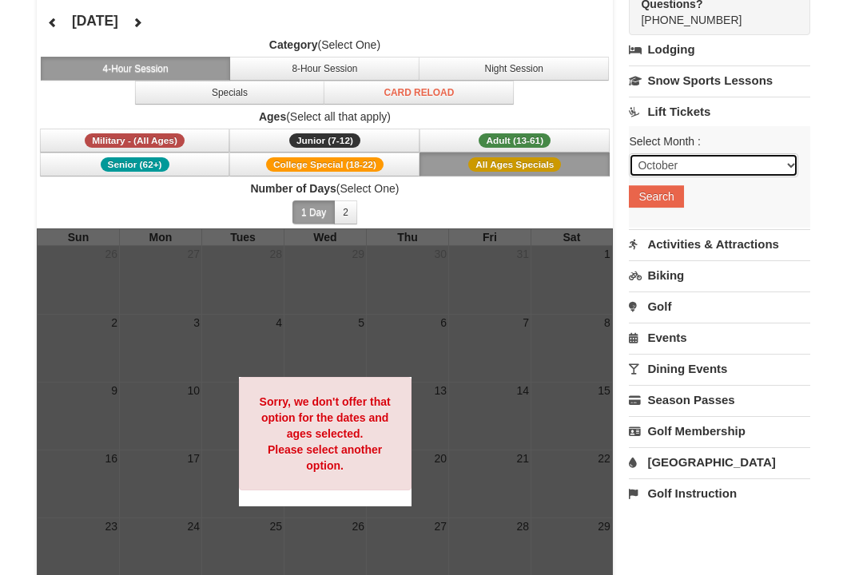
select select "11"
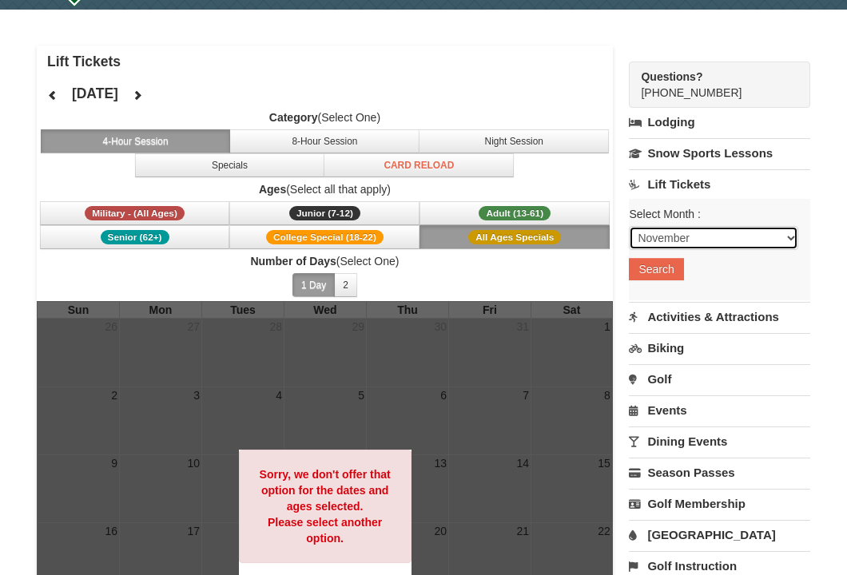
scroll to position [49, 0]
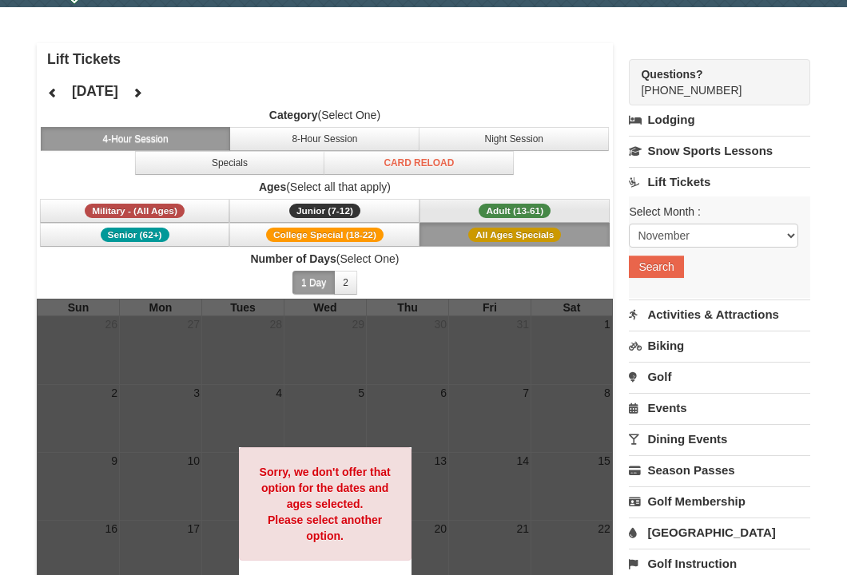
click at [526, 209] on span "Adult (13-61)" at bounding box center [515, 211] width 72 height 14
click at [659, 382] on link "Golf" at bounding box center [719, 377] width 181 height 30
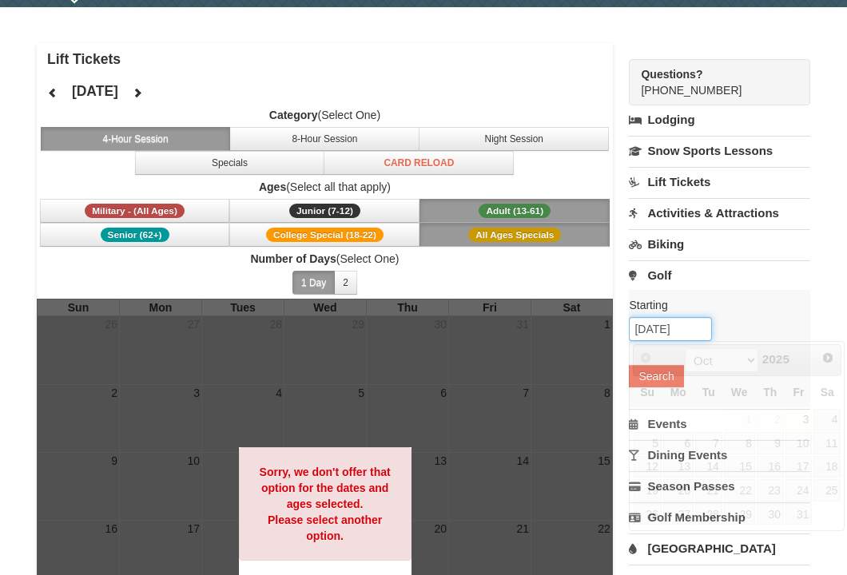
click at [693, 332] on input "10/03/2025" at bounding box center [670, 329] width 83 height 24
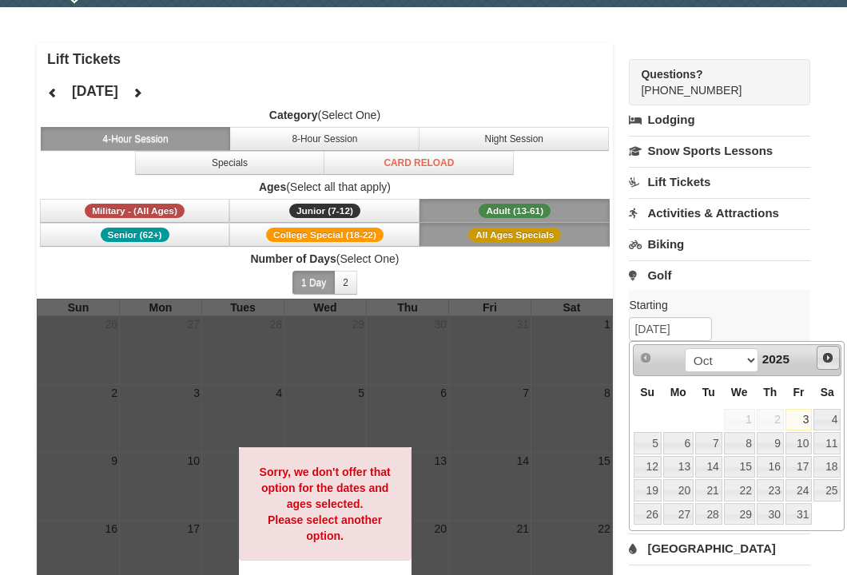
click at [831, 359] on span "Next" at bounding box center [827, 358] width 13 height 13
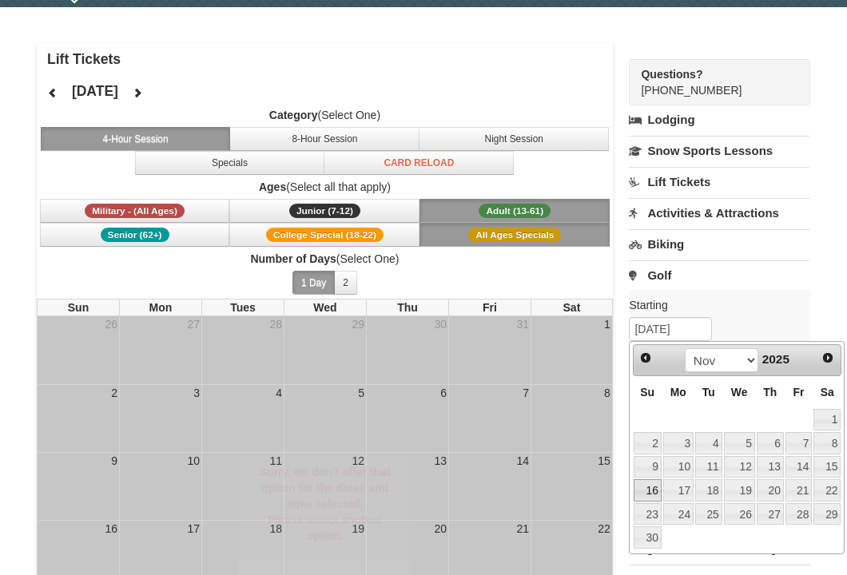
click at [656, 492] on link "16" at bounding box center [648, 490] width 28 height 22
type input "[DATE]"
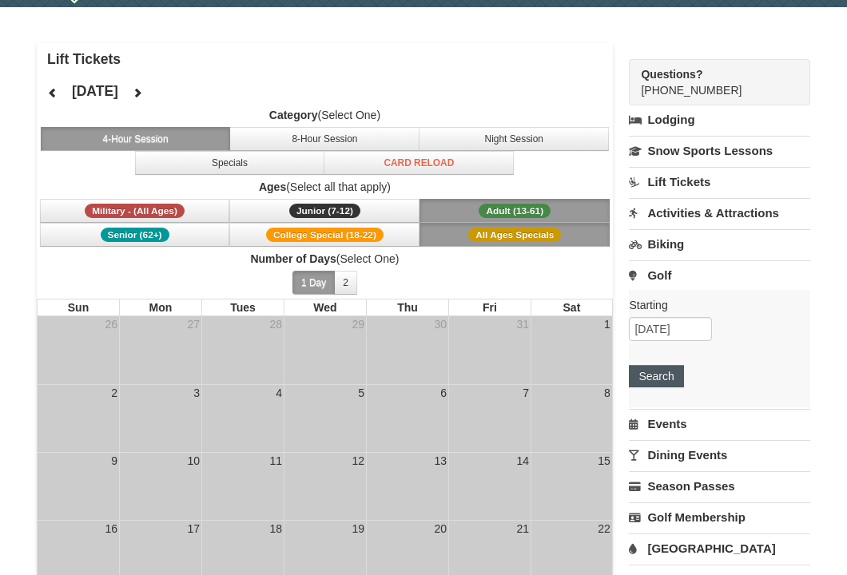
click at [646, 375] on button "Search" at bounding box center [656, 376] width 54 height 22
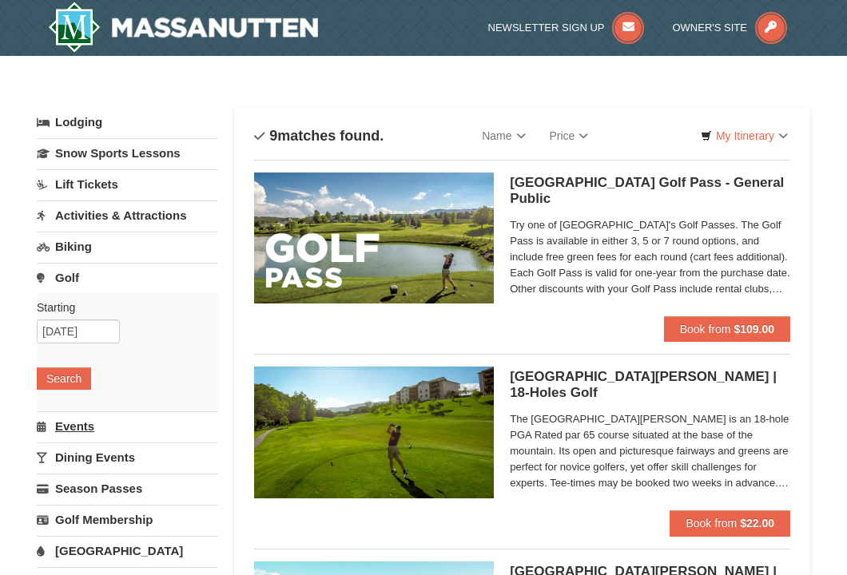
click at [71, 430] on link "Events" at bounding box center [127, 426] width 181 height 30
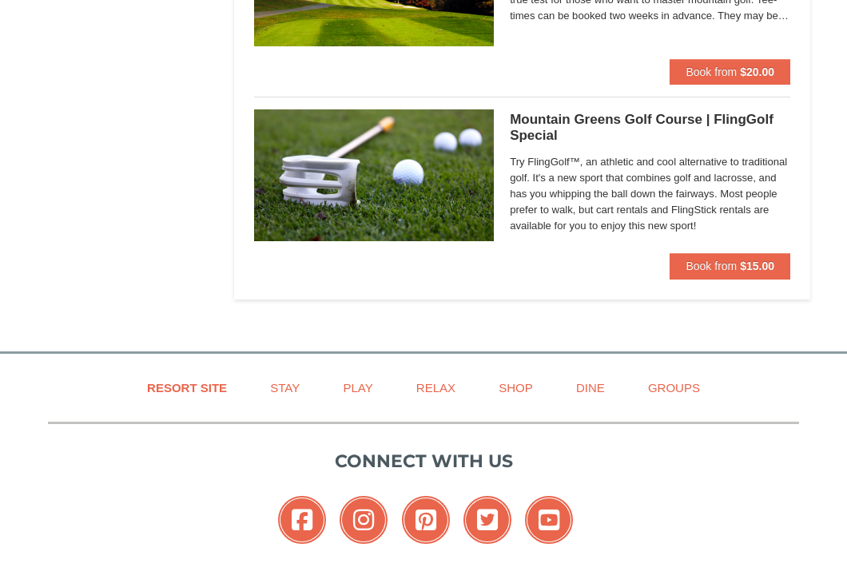
scroll to position [1619, 0]
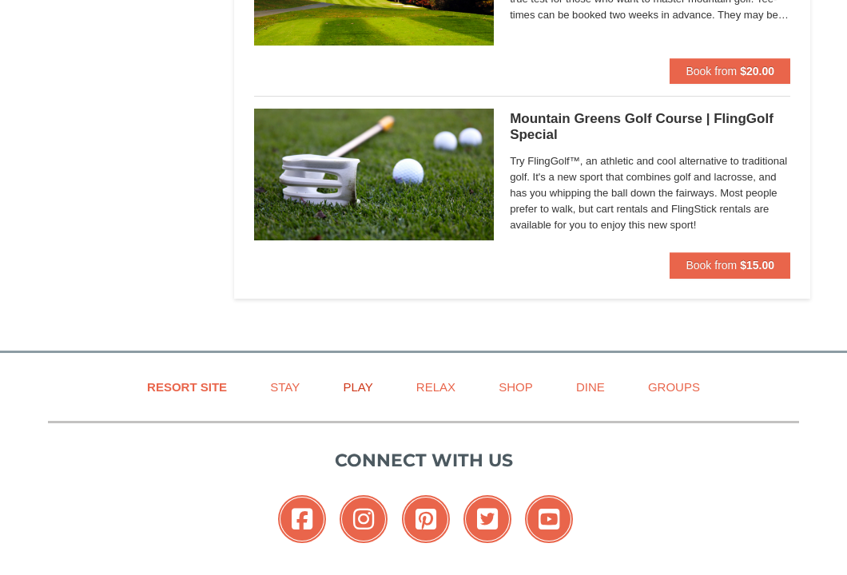
click at [362, 383] on link "Play" at bounding box center [358, 387] width 70 height 36
